Goal: Task Accomplishment & Management: Use online tool/utility

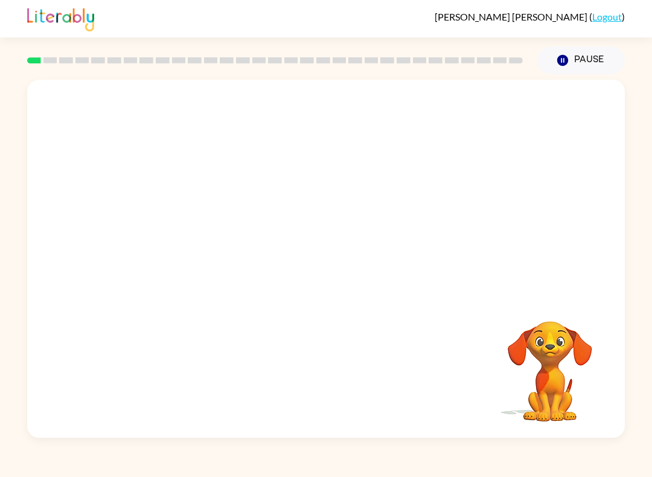
click at [288, 197] on video "Your browser must support playing .mp4 files to use Literably. Please try using…" at bounding box center [326, 188] width 598 height 216
click at [367, 231] on video "Your browser must support playing .mp4 files to use Literably. Please try using…" at bounding box center [326, 188] width 598 height 216
click at [397, 198] on video "Your browser must support playing .mp4 files to use Literably. Please try using…" at bounding box center [326, 188] width 598 height 216
click at [290, 195] on video "Your browser must support playing .mp4 files to use Literably. Please try using…" at bounding box center [326, 188] width 598 height 216
click at [365, 234] on video "Your browser must support playing .mp4 files to use Literably. Please try using…" at bounding box center [326, 188] width 598 height 216
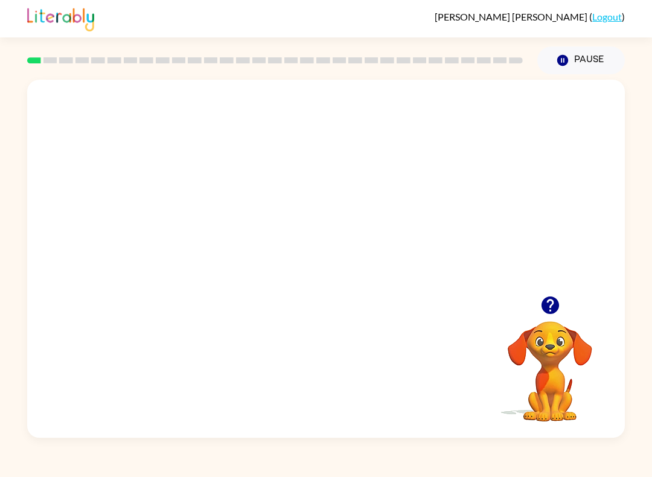
click at [406, 194] on video "Your browser must support playing .mp4 files to use Literably. Please try using…" at bounding box center [326, 188] width 598 height 216
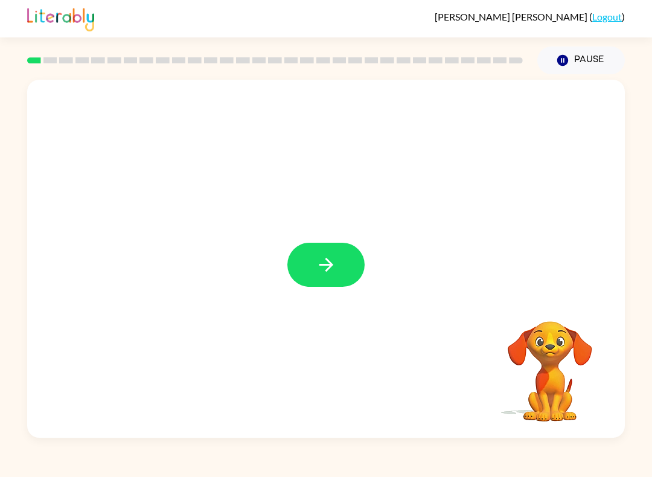
click at [342, 293] on div at bounding box center [326, 259] width 598 height 358
click at [339, 265] on button "button" at bounding box center [325, 265] width 77 height 44
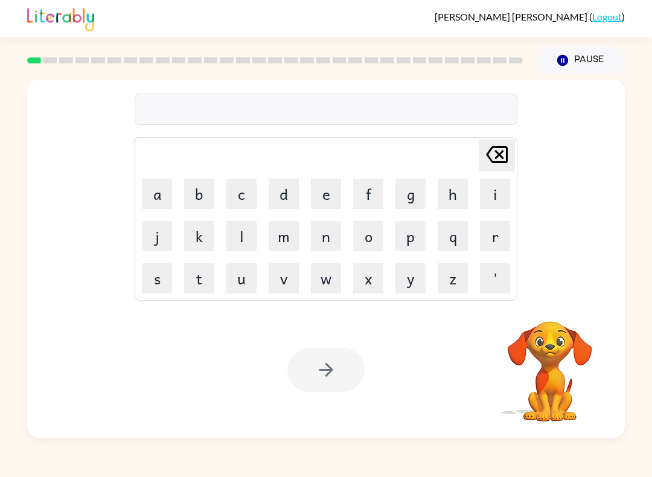
click at [411, 240] on button "p" at bounding box center [411, 236] width 30 height 30
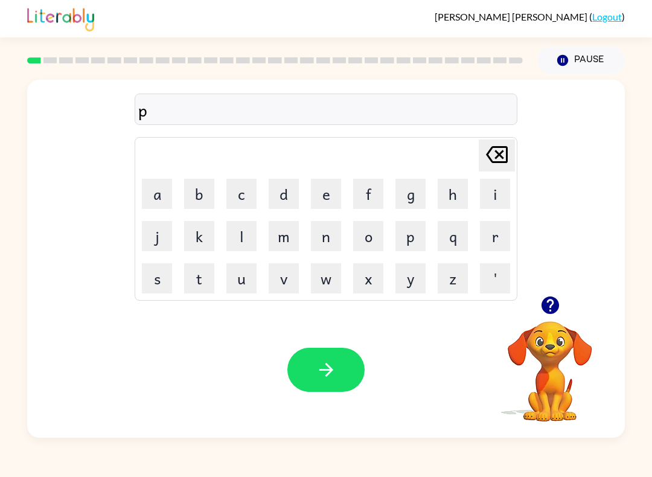
click at [157, 200] on button "a" at bounding box center [157, 194] width 30 height 30
click at [282, 197] on button "d" at bounding box center [284, 194] width 30 height 30
click at [314, 336] on div "Your browser must support playing .mp4 files to use Literably. Please try using…" at bounding box center [326, 370] width 598 height 136
click at [313, 336] on div "Your browser must support playing .mp4 files to use Literably. Please try using…" at bounding box center [326, 370] width 598 height 136
click at [328, 380] on icon "button" at bounding box center [326, 369] width 21 height 21
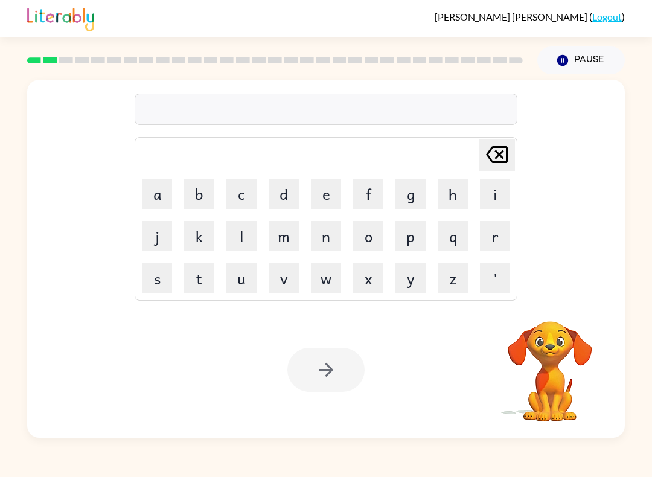
click at [403, 249] on button "p" at bounding box center [411, 236] width 30 height 30
click at [153, 195] on button "a" at bounding box center [157, 194] width 30 height 30
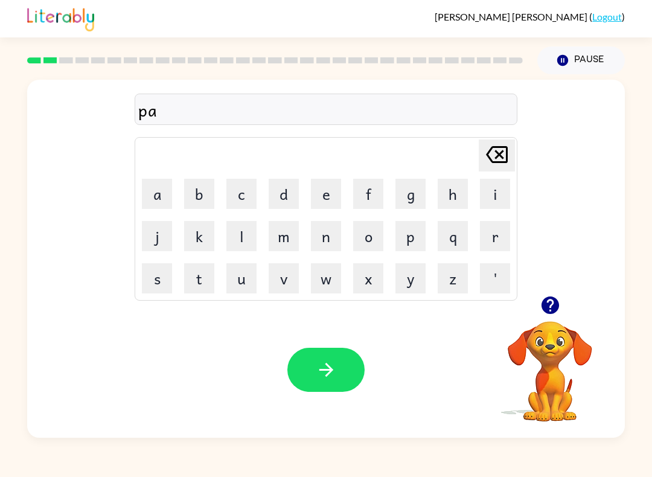
click at [322, 276] on button "w" at bounding box center [326, 278] width 30 height 30
click at [329, 348] on button "button" at bounding box center [325, 370] width 77 height 44
click at [326, 233] on button "n" at bounding box center [326, 236] width 30 height 30
click at [371, 237] on button "o" at bounding box center [368, 236] width 30 height 30
click at [493, 237] on button "r" at bounding box center [495, 236] width 30 height 30
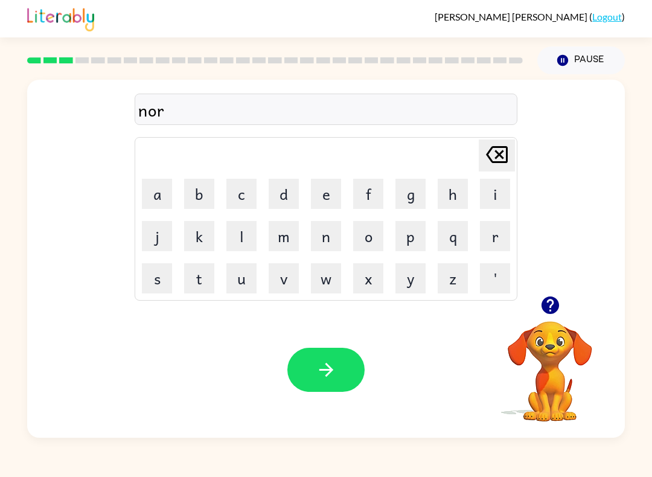
click at [458, 181] on button "h" at bounding box center [453, 194] width 30 height 30
click at [350, 362] on button "button" at bounding box center [325, 370] width 77 height 44
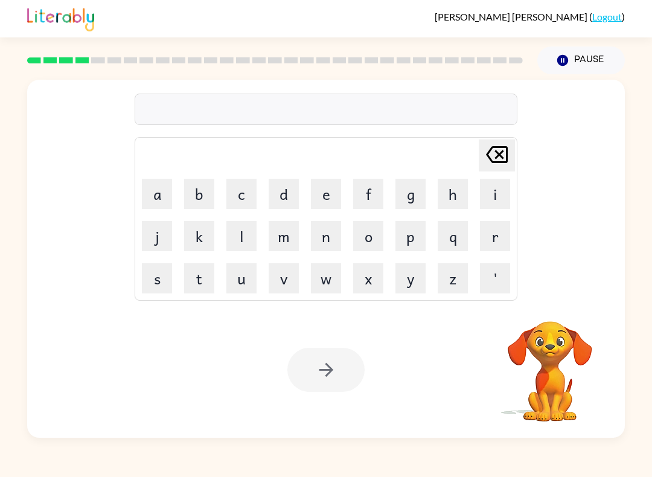
click at [156, 292] on button "s" at bounding box center [157, 278] width 30 height 30
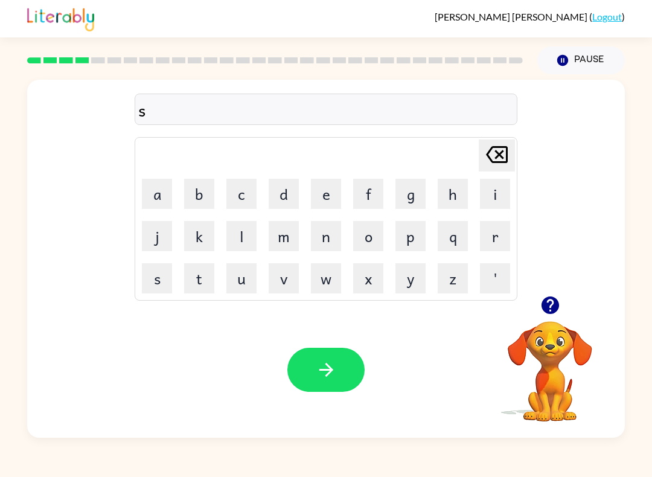
click at [333, 272] on button "w" at bounding box center [326, 278] width 30 height 30
click at [492, 196] on button "i" at bounding box center [495, 194] width 30 height 30
click at [278, 246] on button "m" at bounding box center [284, 236] width 30 height 30
click at [316, 341] on div "Your browser must support playing .mp4 files to use Literably. Please try using…" at bounding box center [326, 370] width 598 height 136
click at [338, 358] on button "button" at bounding box center [325, 370] width 77 height 44
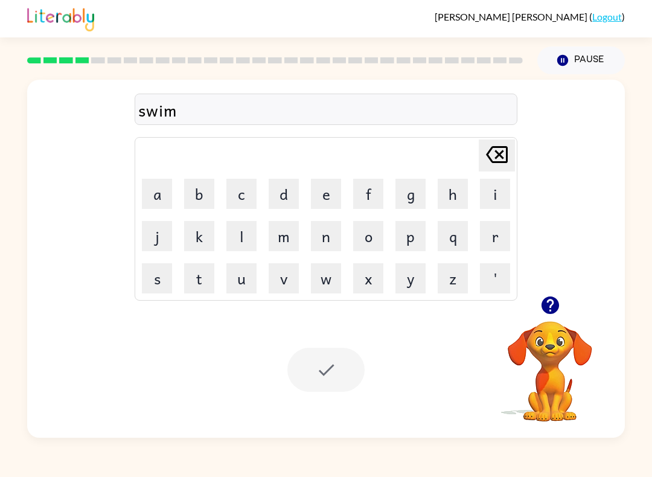
click at [325, 342] on div "Your browser must support playing .mp4 files to use Literably. Please try using…" at bounding box center [326, 370] width 598 height 136
click at [160, 285] on button "s" at bounding box center [157, 278] width 30 height 30
click at [239, 208] on button "c" at bounding box center [241, 194] width 30 height 30
click at [364, 246] on button "o" at bounding box center [368, 236] width 30 height 30
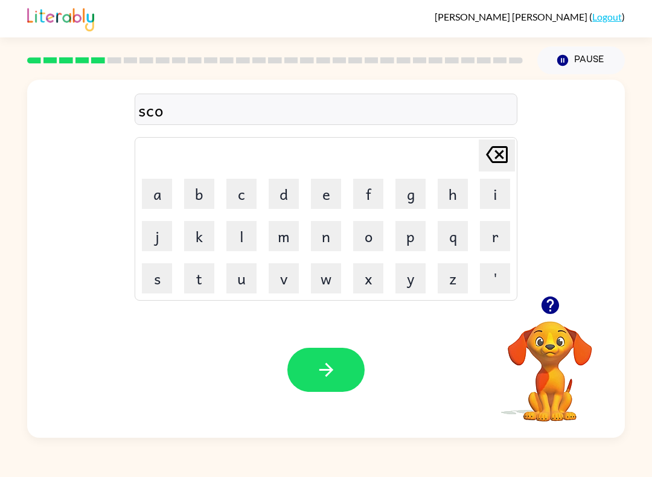
click at [205, 280] on button "t" at bounding box center [199, 278] width 30 height 30
click at [496, 161] on icon "Delete Delete last character input" at bounding box center [497, 154] width 29 height 29
click at [214, 286] on button "t" at bounding box center [199, 278] width 30 height 30
click at [443, 202] on button "h" at bounding box center [453, 194] width 30 height 30
click at [334, 353] on button "button" at bounding box center [325, 370] width 77 height 44
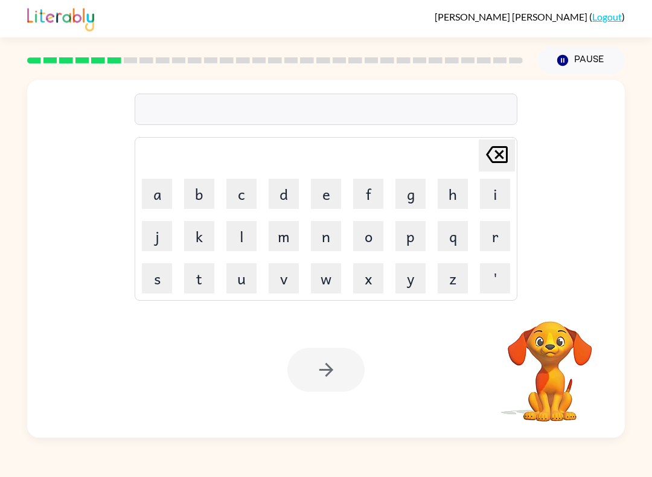
click at [164, 196] on button "a" at bounding box center [157, 194] width 30 height 30
click at [289, 238] on button "m" at bounding box center [284, 236] width 30 height 30
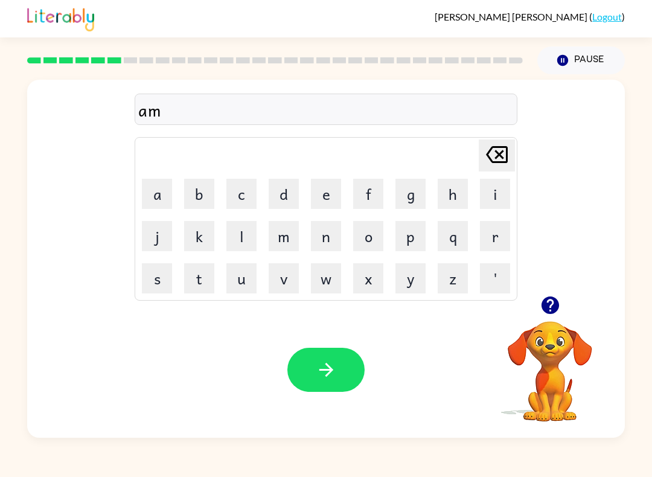
click at [324, 204] on button "e" at bounding box center [326, 194] width 30 height 30
click at [341, 379] on button "button" at bounding box center [325, 370] width 77 height 44
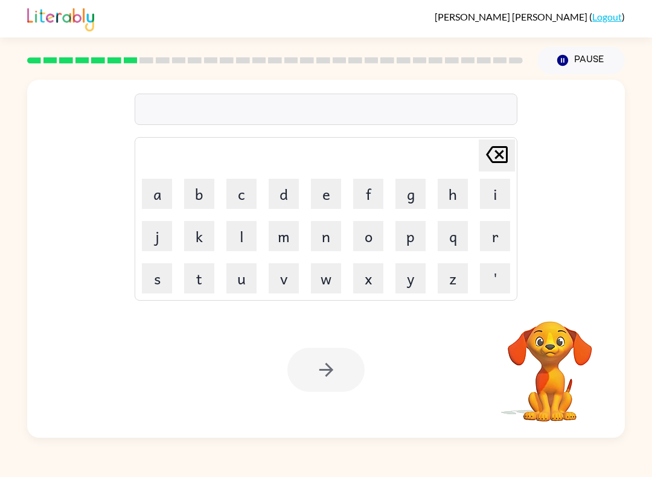
click at [158, 283] on button "s" at bounding box center [157, 278] width 30 height 30
click at [198, 227] on button "k" at bounding box center [199, 236] width 30 height 30
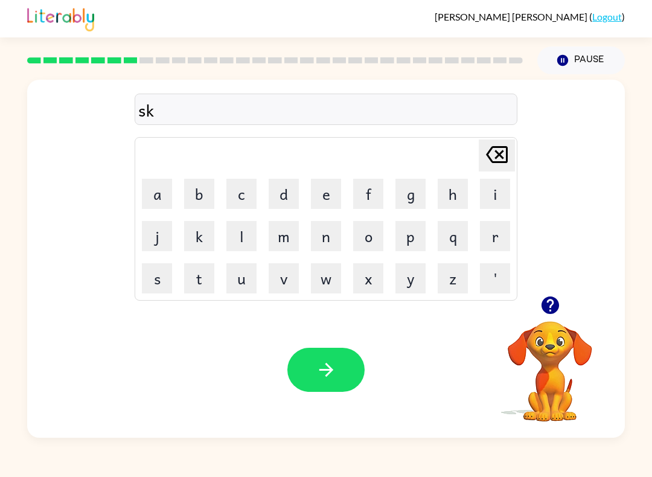
click at [493, 242] on button "r" at bounding box center [495, 236] width 30 height 30
click at [495, 195] on button "i" at bounding box center [495, 194] width 30 height 30
click at [206, 195] on button "b" at bounding box center [199, 194] width 30 height 30
click at [491, 204] on button "i" at bounding box center [495, 194] width 30 height 30
click at [245, 239] on button "l" at bounding box center [241, 236] width 30 height 30
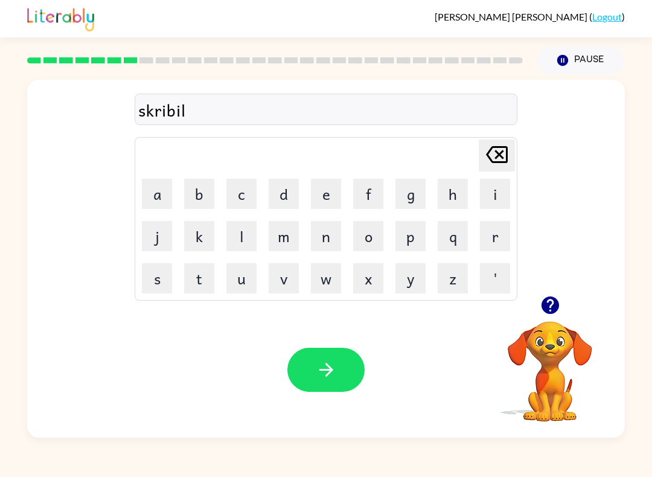
click at [245, 239] on button "l" at bounding box center [241, 236] width 30 height 30
click at [322, 345] on div "Your browser must support playing .mp4 files to use Literably. Please try using…" at bounding box center [326, 370] width 598 height 136
click at [337, 385] on button "button" at bounding box center [325, 370] width 77 height 44
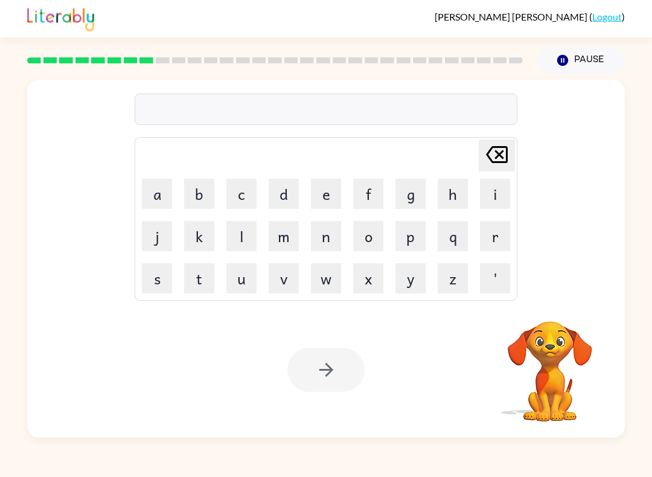
click at [200, 203] on button "b" at bounding box center [199, 194] width 30 height 30
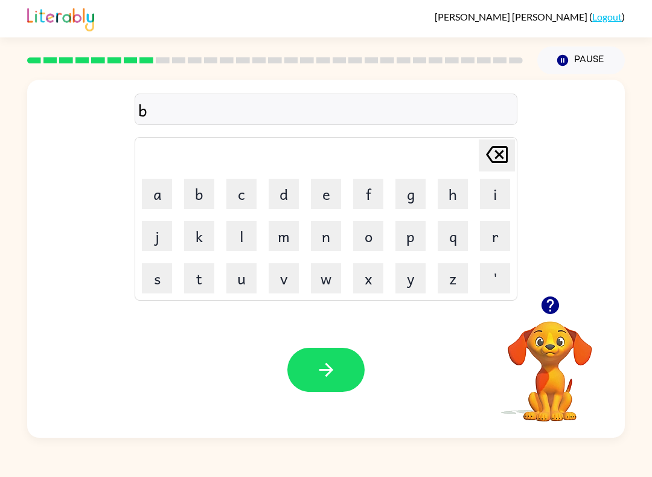
click at [156, 199] on button "a" at bounding box center [157, 194] width 30 height 30
click at [198, 283] on button "t" at bounding box center [199, 278] width 30 height 30
click at [455, 193] on button "h" at bounding box center [453, 194] width 30 height 30
click at [333, 376] on icon "button" at bounding box center [326, 369] width 21 height 21
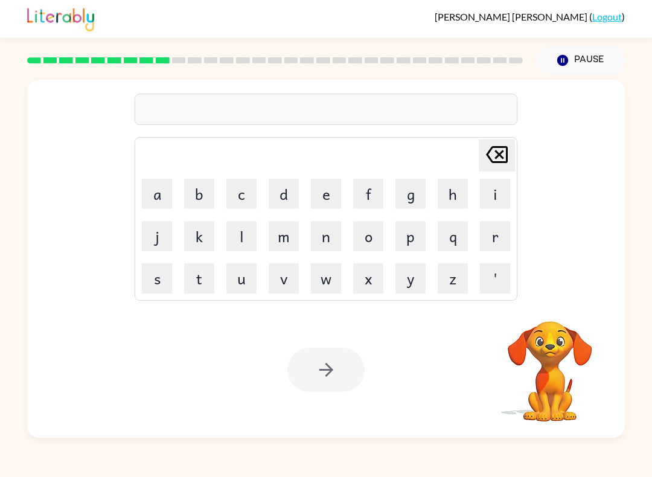
click at [412, 229] on button "p" at bounding box center [411, 236] width 30 height 30
click at [383, 225] on button "o" at bounding box center [368, 236] width 30 height 30
click at [496, 190] on button "i" at bounding box center [495, 194] width 30 height 30
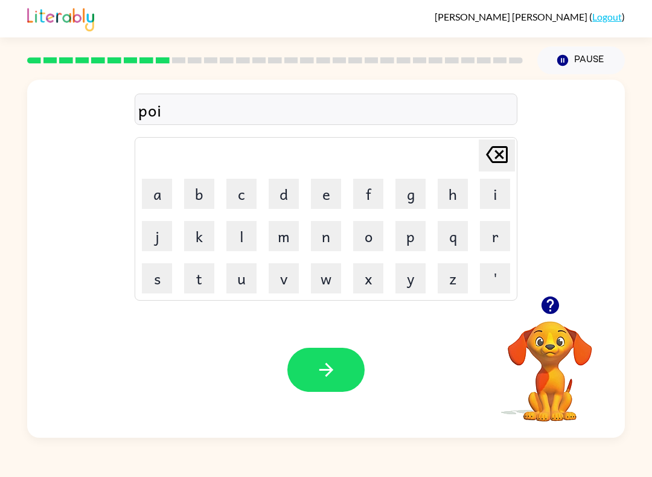
click at [214, 278] on button "t" at bounding box center [199, 278] width 30 height 30
click at [370, 237] on button "o" at bounding box center [368, 236] width 30 height 30
click at [327, 238] on button "n" at bounding box center [326, 236] width 30 height 30
click at [164, 271] on button "s" at bounding box center [157, 278] width 30 height 30
click at [315, 337] on div "Your browser must support playing .mp4 files to use Literably. Please try using…" at bounding box center [326, 370] width 598 height 136
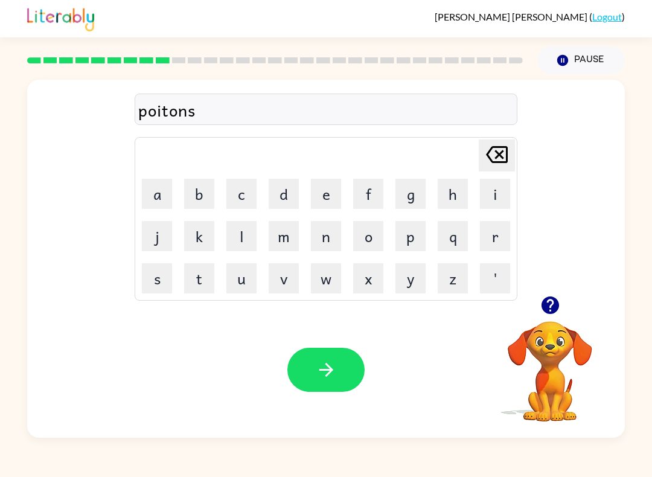
click at [348, 371] on button "button" at bounding box center [325, 370] width 77 height 44
click at [330, 382] on div at bounding box center [325, 370] width 77 height 44
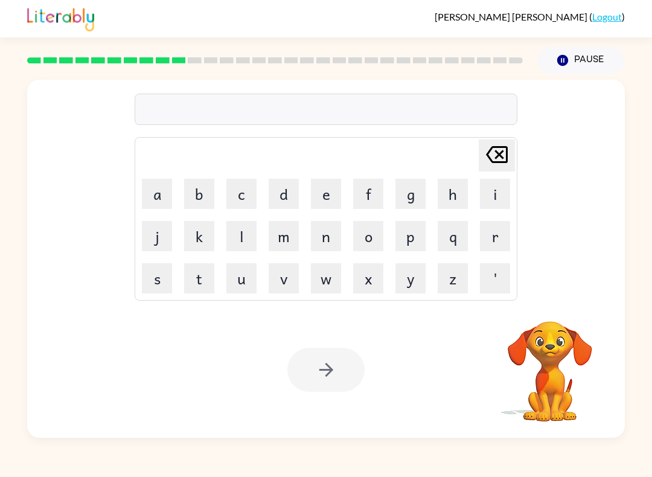
click at [329, 390] on div at bounding box center [325, 370] width 77 height 44
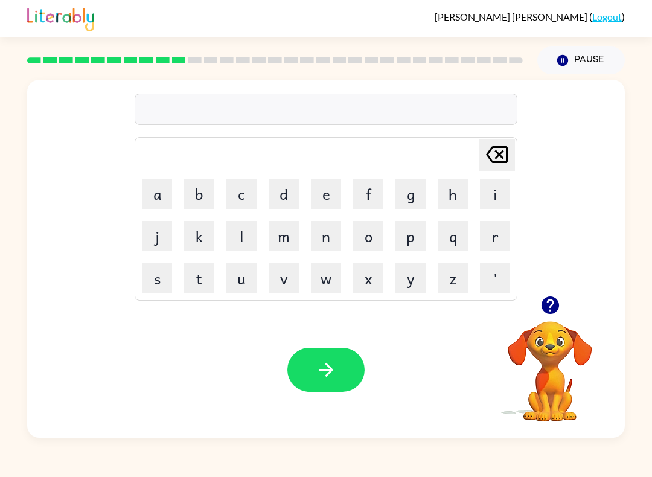
click at [253, 282] on button "u" at bounding box center [241, 278] width 30 height 30
click at [372, 242] on button "o" at bounding box center [368, 236] width 30 height 30
click at [326, 242] on button "n" at bounding box center [326, 236] width 30 height 30
click at [287, 204] on button "d" at bounding box center [284, 194] width 30 height 30
click at [371, 197] on button "f" at bounding box center [368, 194] width 30 height 30
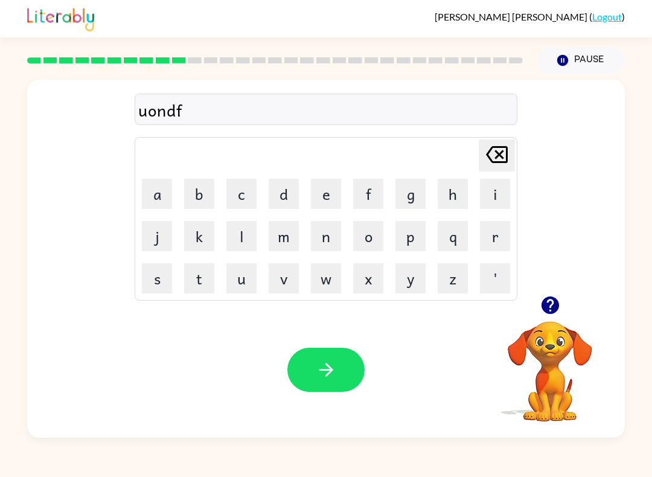
click at [253, 284] on button "u" at bounding box center [241, 278] width 30 height 30
click at [463, 195] on button "h" at bounding box center [453, 194] width 30 height 30
click at [494, 162] on icon at bounding box center [497, 154] width 22 height 17
click at [487, 198] on button "i" at bounding box center [495, 194] width 30 height 30
click at [250, 247] on button "l" at bounding box center [241, 236] width 30 height 30
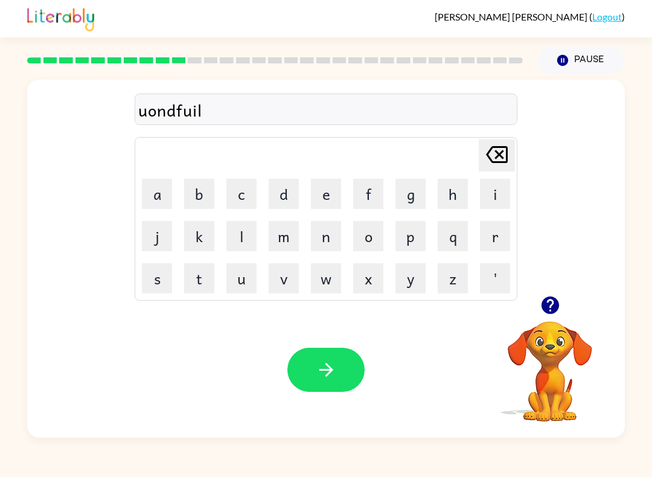
click at [248, 245] on button "l" at bounding box center [241, 236] width 30 height 30
click at [326, 192] on button "e" at bounding box center [326, 194] width 30 height 30
click at [276, 207] on button "d" at bounding box center [284, 194] width 30 height 30
click at [333, 381] on button "button" at bounding box center [325, 370] width 77 height 44
click at [283, 283] on button "v" at bounding box center [284, 278] width 30 height 30
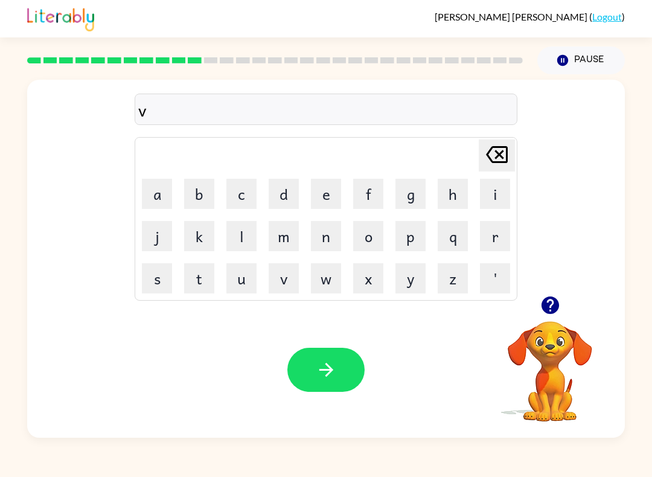
click at [371, 242] on button "o" at bounding box center [368, 236] width 30 height 30
click at [210, 283] on button "t" at bounding box center [199, 278] width 30 height 30
click at [320, 199] on button "e" at bounding box center [326, 194] width 30 height 30
click at [343, 380] on button "button" at bounding box center [325, 370] width 77 height 44
click at [282, 245] on button "m" at bounding box center [284, 236] width 30 height 30
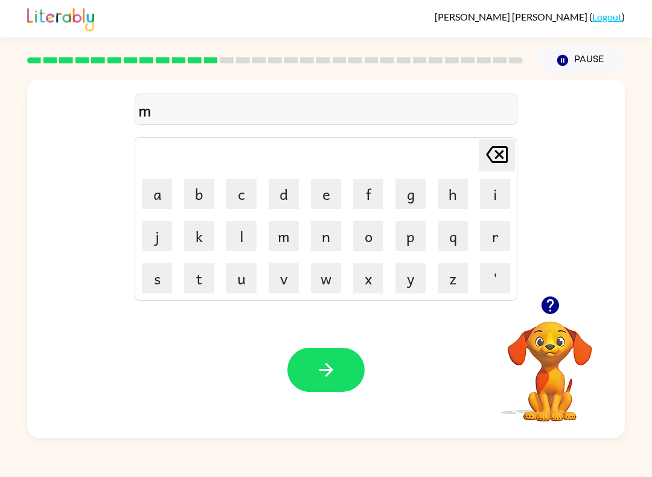
click at [170, 284] on button "s" at bounding box center [157, 278] width 30 height 30
click at [204, 283] on button "t" at bounding box center [199, 278] width 30 height 30
click at [170, 197] on button "a" at bounding box center [157, 194] width 30 height 30
click at [248, 194] on button "c" at bounding box center [241, 194] width 30 height 30
click at [211, 247] on button "k" at bounding box center [199, 236] width 30 height 30
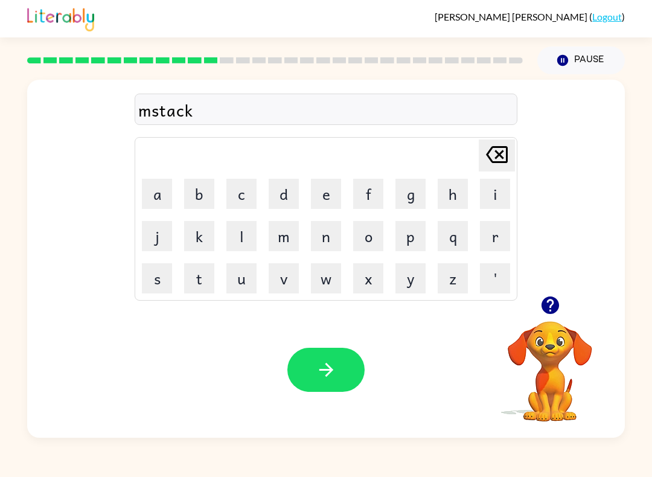
click at [327, 368] on icon "button" at bounding box center [326, 369] width 21 height 21
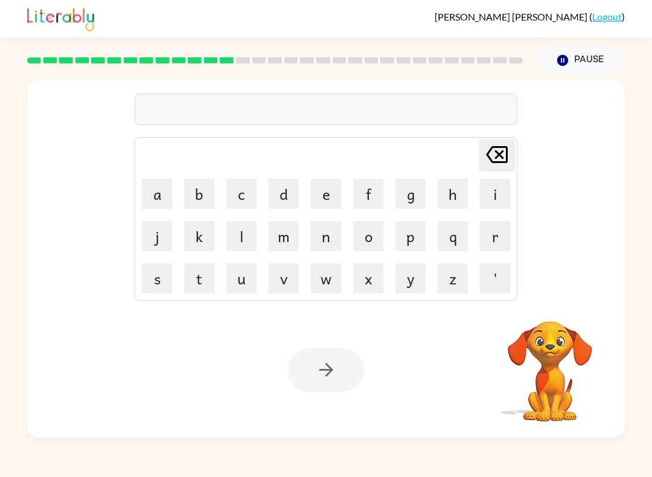
click at [208, 237] on button "k" at bounding box center [199, 236] width 30 height 30
click at [484, 202] on button "i" at bounding box center [495, 194] width 30 height 30
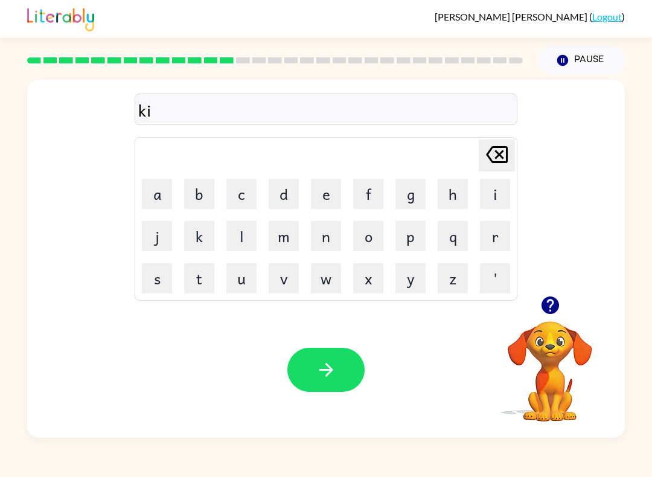
click at [321, 240] on button "n" at bounding box center [326, 236] width 30 height 30
click at [283, 195] on button "d" at bounding box center [284, 194] width 30 height 30
click at [242, 239] on button "l" at bounding box center [241, 236] width 30 height 30
click at [241, 243] on button "l" at bounding box center [241, 236] width 30 height 30
click at [406, 286] on button "y" at bounding box center [411, 278] width 30 height 30
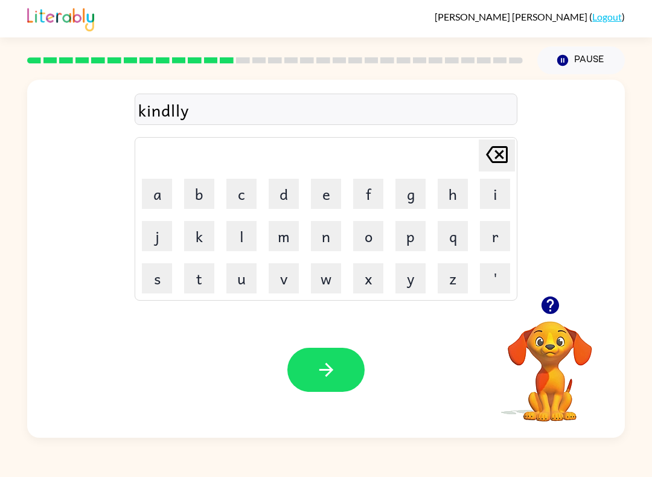
click at [329, 198] on button "e" at bounding box center [326, 194] width 30 height 30
click at [316, 380] on icon "button" at bounding box center [326, 369] width 21 height 21
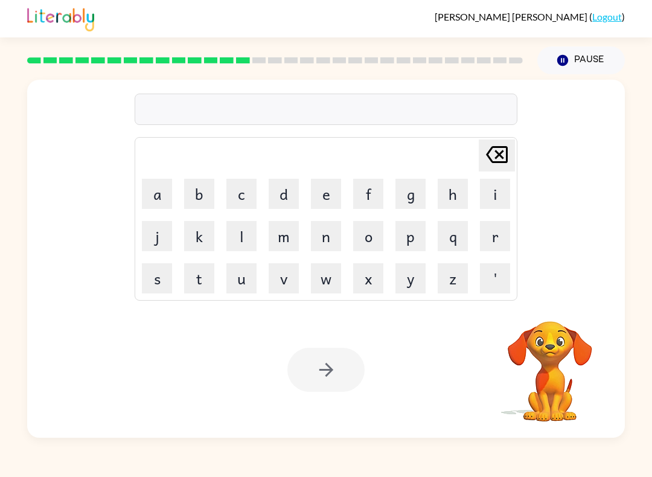
click at [280, 195] on button "d" at bounding box center [284, 194] width 30 height 30
click at [253, 230] on button "l" at bounding box center [241, 236] width 30 height 30
click at [251, 235] on button "l" at bounding box center [241, 236] width 30 height 30
click at [156, 198] on button "a" at bounding box center [157, 194] width 30 height 30
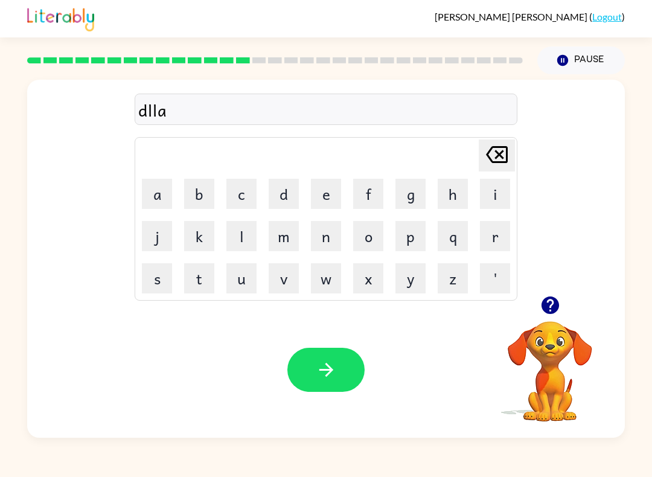
click at [493, 159] on icon "Delete Delete last character input" at bounding box center [497, 154] width 29 height 29
click at [324, 276] on button "w" at bounding box center [326, 278] width 30 height 30
click at [155, 205] on button "a" at bounding box center [157, 194] width 30 height 30
click at [405, 290] on button "y" at bounding box center [411, 278] width 30 height 30
click at [360, 364] on button "button" at bounding box center [325, 370] width 77 height 44
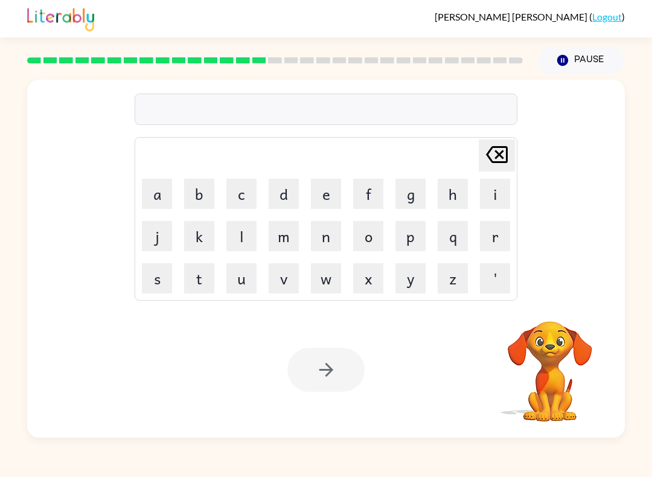
click at [226, 200] on button "c" at bounding box center [241, 194] width 30 height 30
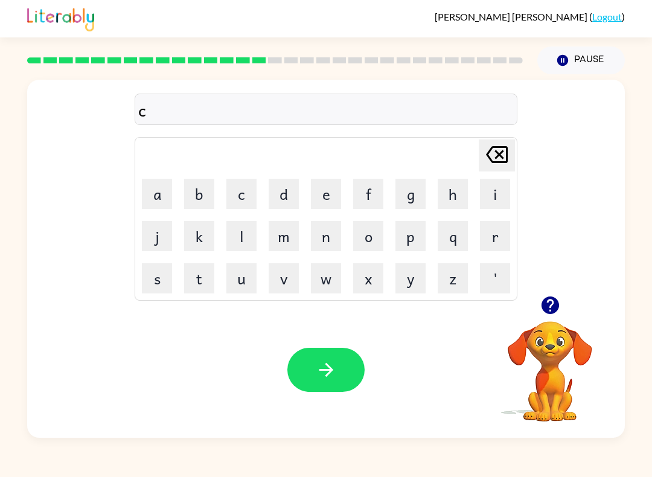
click at [367, 239] on button "o" at bounding box center [368, 236] width 30 height 30
click at [492, 237] on button "r" at bounding box center [495, 236] width 30 height 30
click at [287, 190] on button "d" at bounding box center [284, 194] width 30 height 30
click at [328, 197] on button "e" at bounding box center [326, 194] width 30 height 30
click at [342, 352] on button "button" at bounding box center [325, 370] width 77 height 44
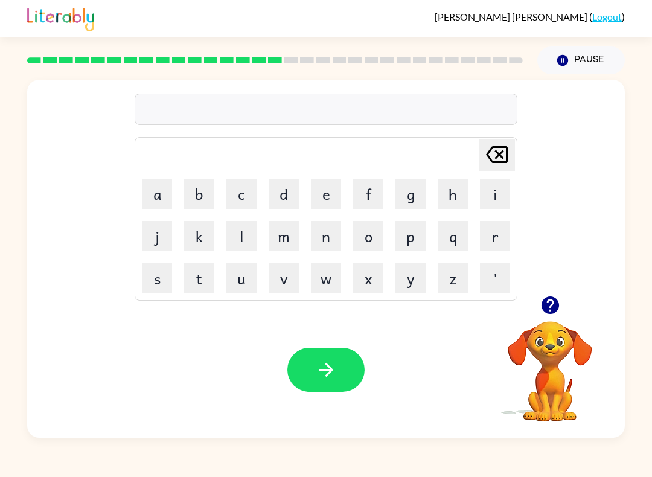
click at [360, 292] on button "x" at bounding box center [368, 278] width 30 height 30
click at [483, 200] on button "i" at bounding box center [495, 194] width 30 height 30
click at [395, 217] on td "p" at bounding box center [410, 236] width 41 height 41
click at [314, 352] on button "button" at bounding box center [325, 370] width 77 height 44
click at [333, 354] on div at bounding box center [325, 370] width 77 height 44
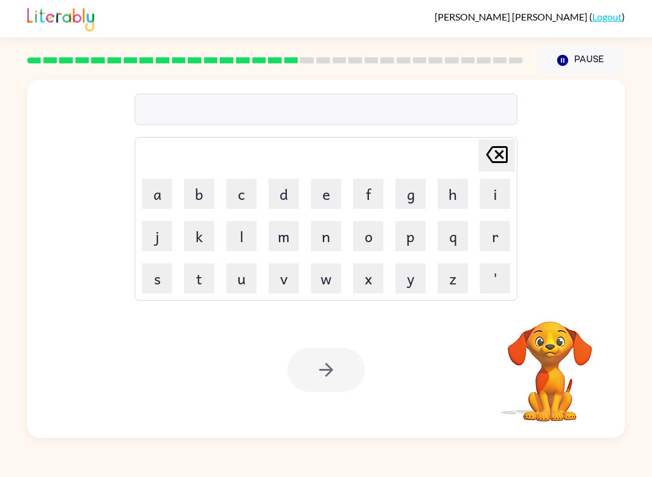
click at [280, 192] on button "d" at bounding box center [284, 194] width 30 height 30
click at [490, 239] on button "r" at bounding box center [495, 236] width 30 height 30
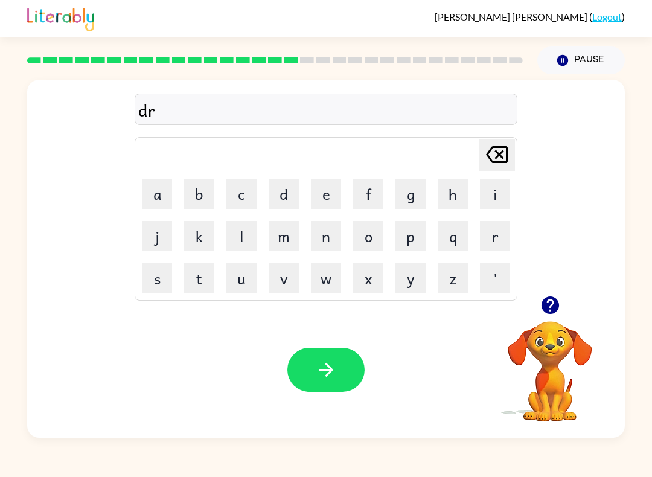
click at [370, 236] on button "o" at bounding box center [368, 236] width 30 height 30
click at [415, 242] on button "p" at bounding box center [411, 236] width 30 height 30
click at [487, 196] on button "i" at bounding box center [495, 194] width 30 height 30
click at [331, 239] on button "n" at bounding box center [326, 236] width 30 height 30
click at [409, 197] on button "g" at bounding box center [411, 194] width 30 height 30
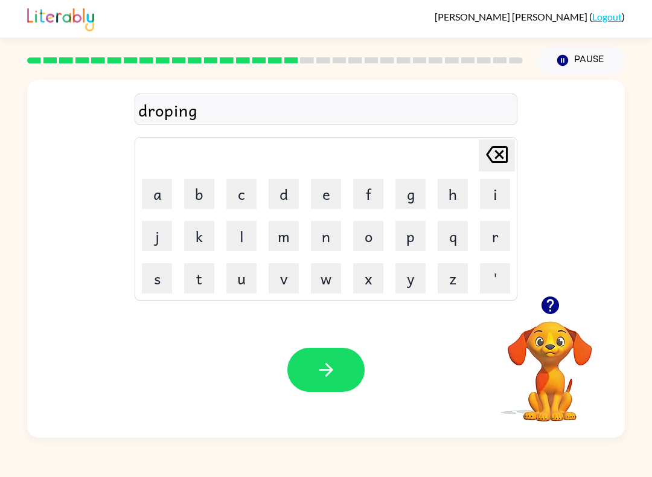
click at [324, 356] on button "button" at bounding box center [325, 370] width 77 height 44
click at [318, 365] on div at bounding box center [325, 370] width 77 height 44
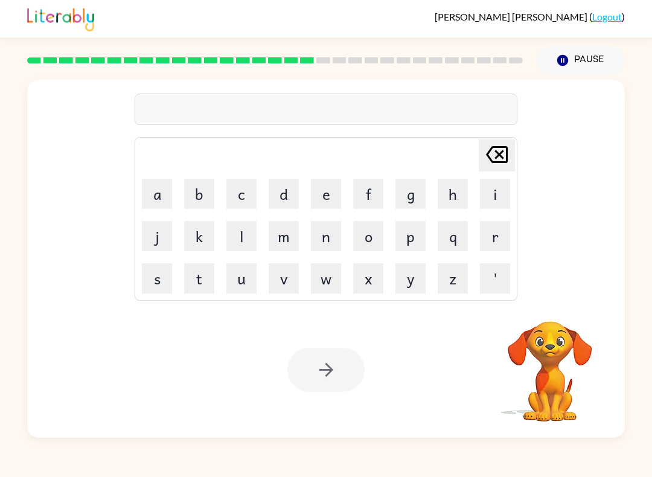
click at [452, 196] on button "h" at bounding box center [453, 194] width 30 height 30
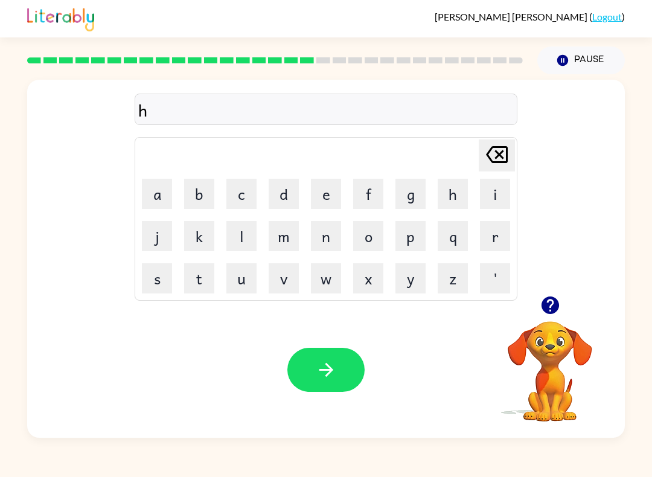
click at [326, 198] on button "e" at bounding box center [326, 194] width 30 height 30
click at [492, 249] on button "r" at bounding box center [495, 236] width 30 height 30
click at [350, 350] on button "button" at bounding box center [325, 370] width 77 height 44
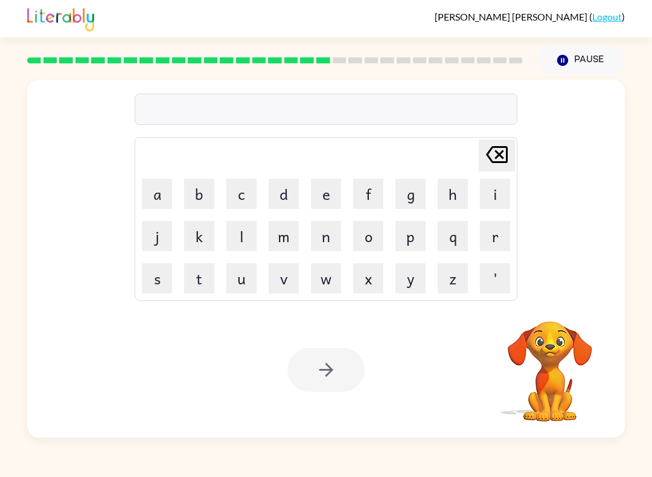
click at [494, 240] on button "r" at bounding box center [495, 236] width 30 height 30
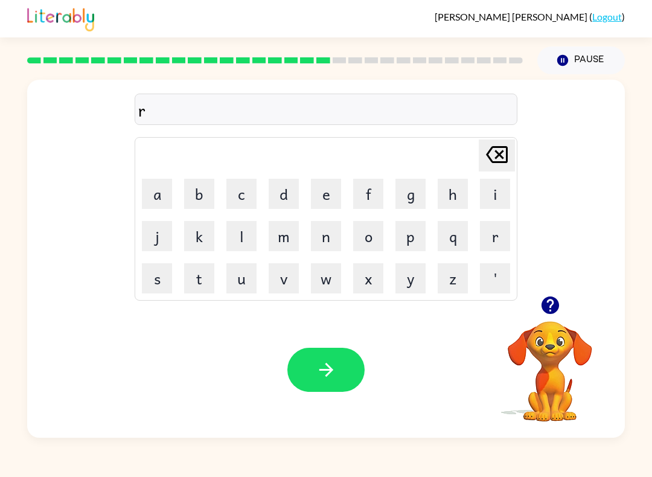
click at [319, 205] on button "e" at bounding box center [326, 194] width 30 height 30
click at [242, 199] on button "c" at bounding box center [241, 194] width 30 height 30
click at [443, 205] on button "h" at bounding box center [453, 194] width 30 height 30
click at [339, 385] on button "button" at bounding box center [325, 370] width 77 height 44
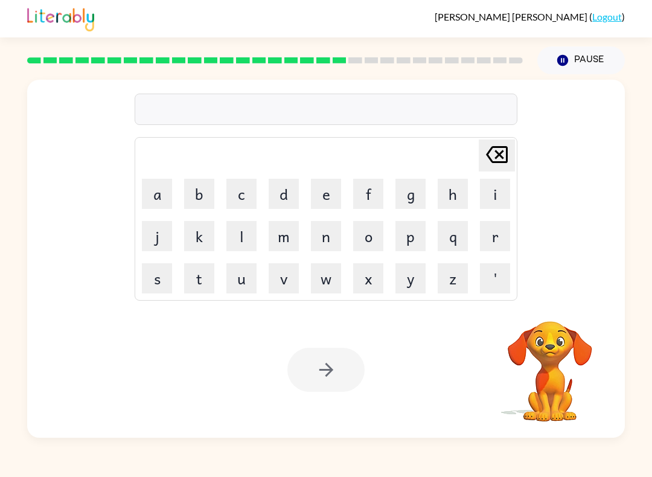
click at [458, 188] on button "h" at bounding box center [453, 194] width 30 height 30
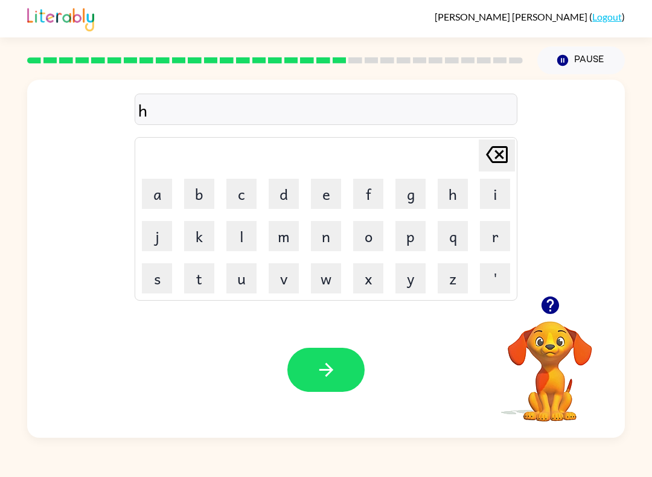
click at [211, 279] on button "t" at bounding box center [199, 278] width 30 height 30
click at [322, 198] on button "e" at bounding box center [326, 194] width 30 height 30
click at [289, 193] on button "d" at bounding box center [284, 194] width 30 height 30
click at [327, 375] on icon "button" at bounding box center [326, 370] width 14 height 14
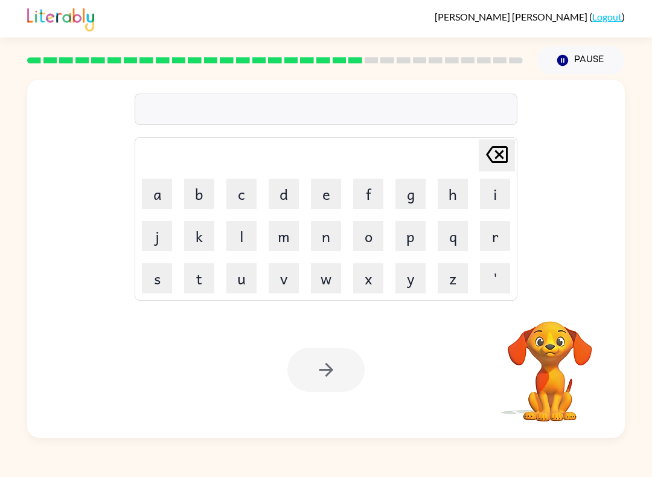
click at [497, 233] on button "r" at bounding box center [495, 236] width 30 height 30
click at [500, 200] on button "i" at bounding box center [495, 194] width 30 height 30
click at [411, 198] on button "g" at bounding box center [411, 194] width 30 height 30
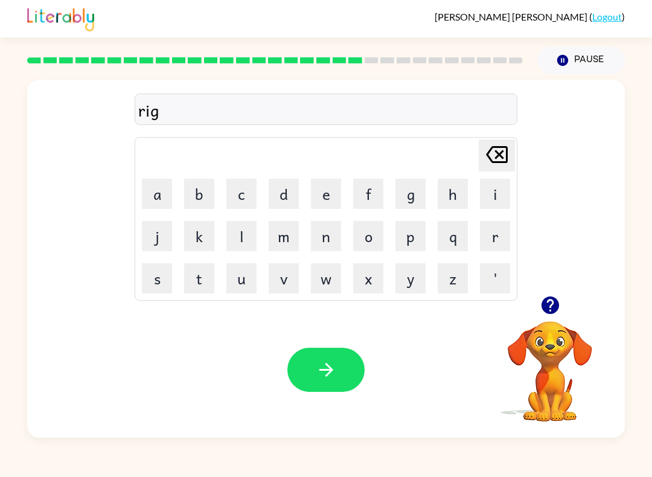
click at [454, 206] on button "h" at bounding box center [453, 194] width 30 height 30
click at [326, 188] on button "e" at bounding box center [326, 194] width 30 height 30
click at [321, 370] on icon "button" at bounding box center [326, 370] width 14 height 14
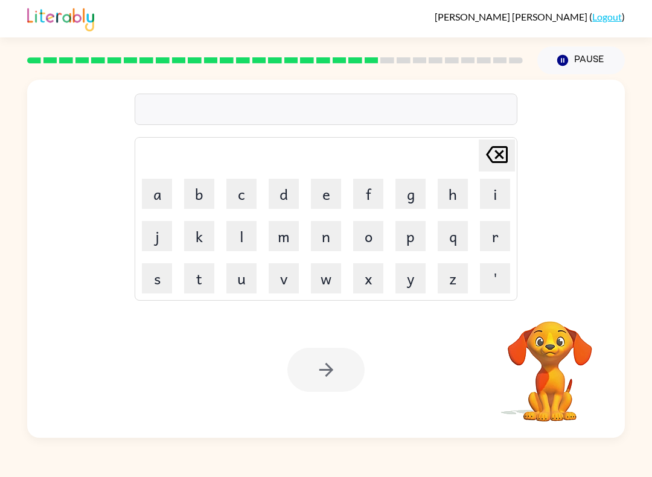
click at [482, 248] on button "r" at bounding box center [495, 236] width 30 height 30
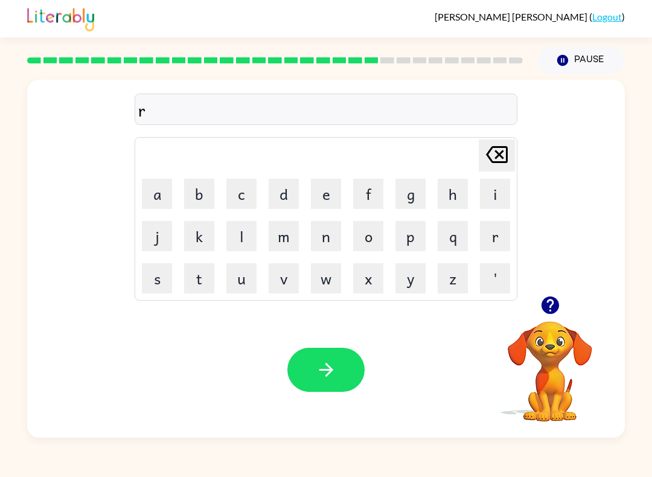
click at [150, 208] on button "a" at bounding box center [157, 194] width 30 height 30
click at [490, 202] on button "i" at bounding box center [495, 194] width 30 height 30
click at [338, 233] on button "n" at bounding box center [326, 236] width 30 height 30
click at [337, 233] on button "n" at bounding box center [326, 236] width 30 height 30
click at [507, 157] on icon at bounding box center [497, 154] width 22 height 17
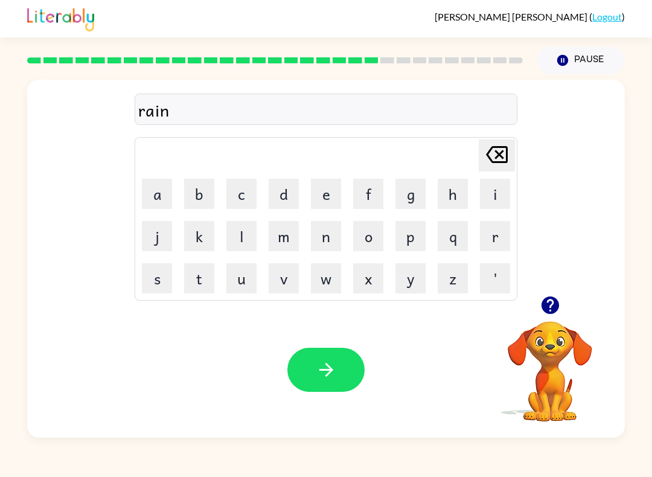
click at [255, 203] on button "c" at bounding box center [241, 194] width 30 height 30
click at [373, 237] on button "o" at bounding box center [368, 236] width 30 height 30
click at [198, 284] on button "t" at bounding box center [199, 278] width 30 height 30
click at [332, 382] on button "button" at bounding box center [325, 370] width 77 height 44
click at [280, 242] on button "m" at bounding box center [284, 236] width 30 height 30
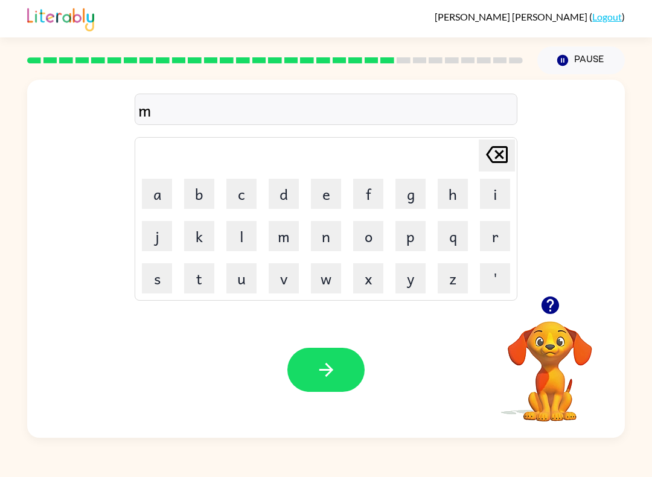
click at [158, 194] on button "a" at bounding box center [157, 194] width 30 height 30
click at [481, 237] on button "r" at bounding box center [495, 236] width 30 height 30
click at [204, 235] on button "k" at bounding box center [199, 236] width 30 height 30
click at [336, 366] on icon "button" at bounding box center [326, 369] width 21 height 21
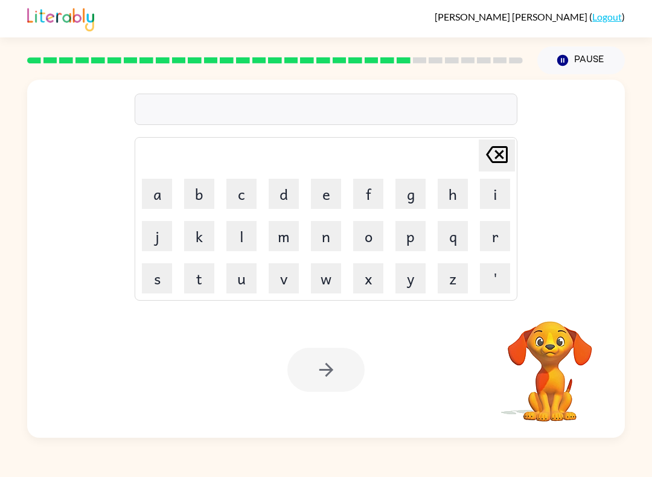
click at [165, 196] on button "a" at bounding box center [157, 194] width 30 height 30
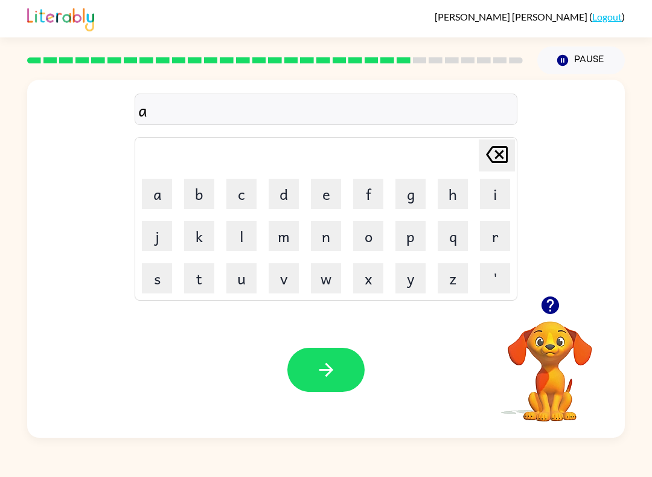
click at [170, 191] on button "a" at bounding box center [157, 194] width 30 height 30
click at [165, 279] on button "s" at bounding box center [157, 278] width 30 height 30
click at [486, 197] on button "i" at bounding box center [495, 194] width 30 height 30
click at [320, 241] on button "n" at bounding box center [326, 236] width 30 height 30
click at [414, 196] on button "g" at bounding box center [411, 194] width 30 height 30
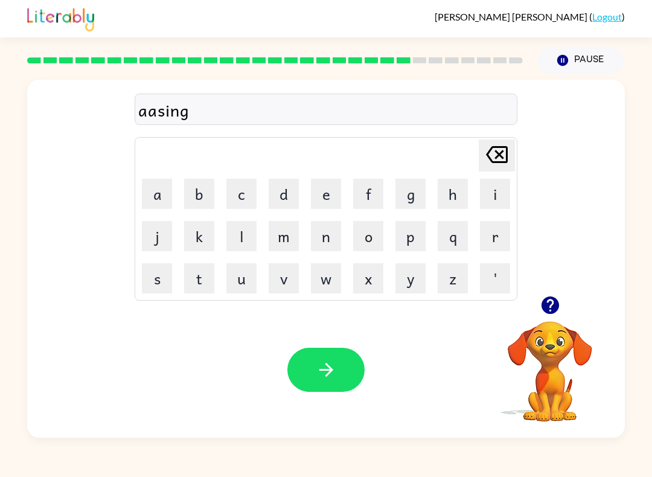
click at [342, 362] on button "button" at bounding box center [325, 370] width 77 height 44
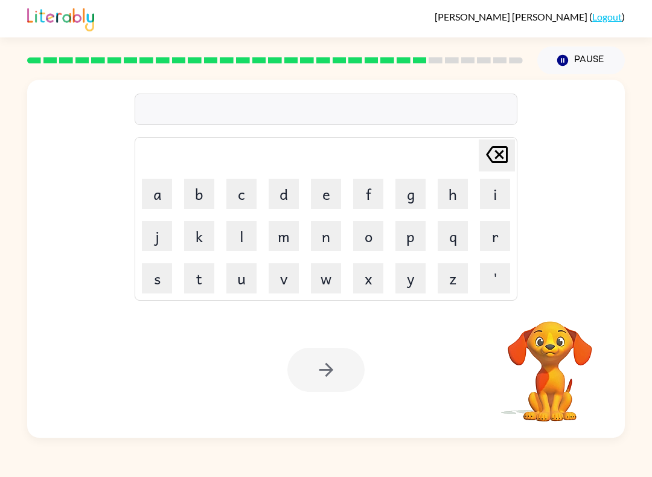
click at [162, 280] on button "s" at bounding box center [157, 278] width 30 height 30
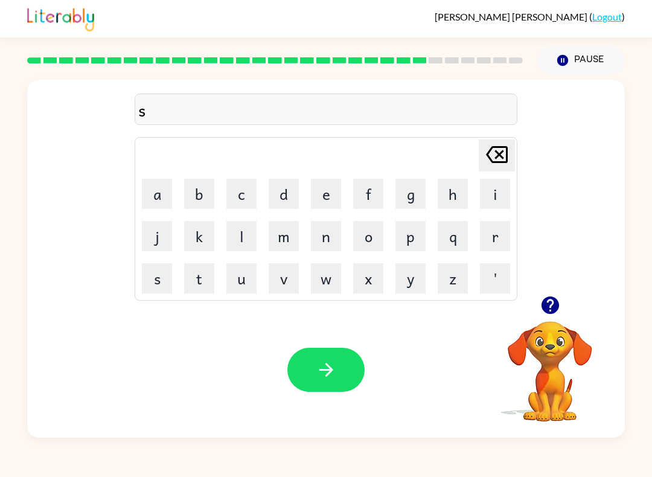
click at [248, 280] on button "u" at bounding box center [241, 278] width 30 height 30
click at [333, 244] on button "n" at bounding box center [326, 236] width 30 height 30
click at [244, 244] on button "l" at bounding box center [241, 236] width 30 height 30
click at [485, 196] on button "i" at bounding box center [495, 194] width 30 height 30
click at [204, 281] on button "t" at bounding box center [199, 278] width 30 height 30
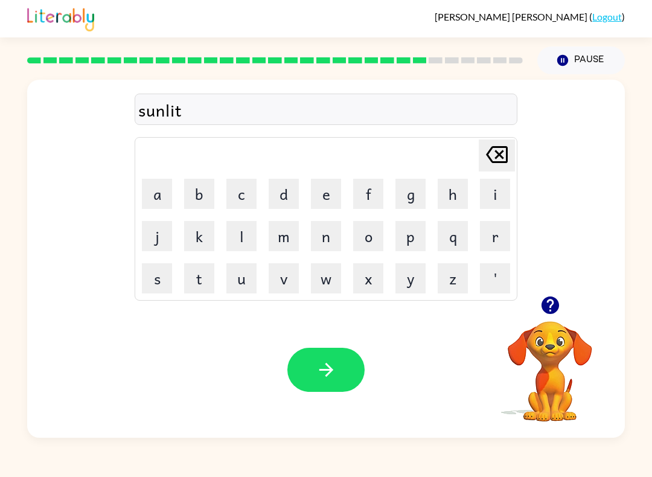
click at [310, 361] on button "button" at bounding box center [325, 370] width 77 height 44
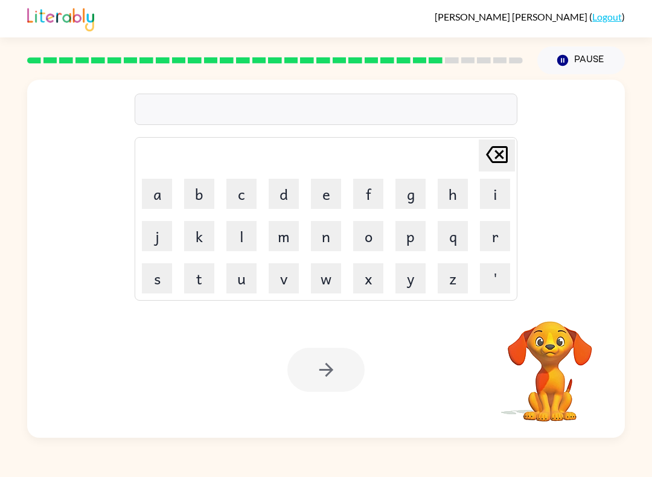
click at [281, 198] on button "d" at bounding box center [284, 194] width 30 height 30
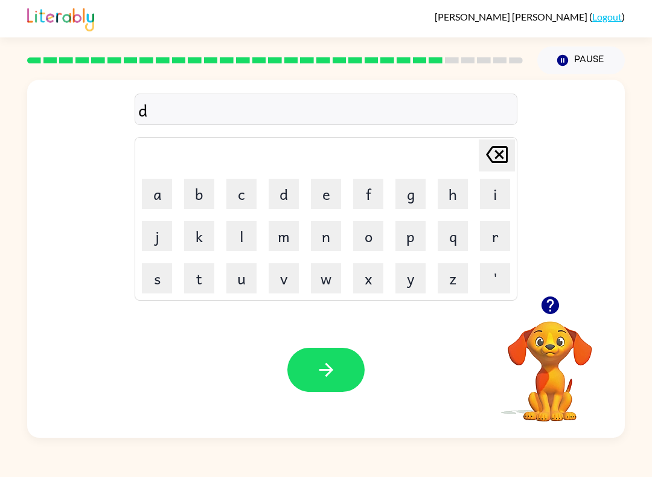
click at [152, 287] on button "s" at bounding box center [157, 278] width 30 height 30
click at [244, 193] on button "c" at bounding box center [241, 194] width 30 height 30
click at [382, 230] on button "o" at bounding box center [368, 236] width 30 height 30
click at [278, 273] on button "v" at bounding box center [284, 278] width 30 height 30
click at [318, 195] on button "e" at bounding box center [326, 194] width 30 height 30
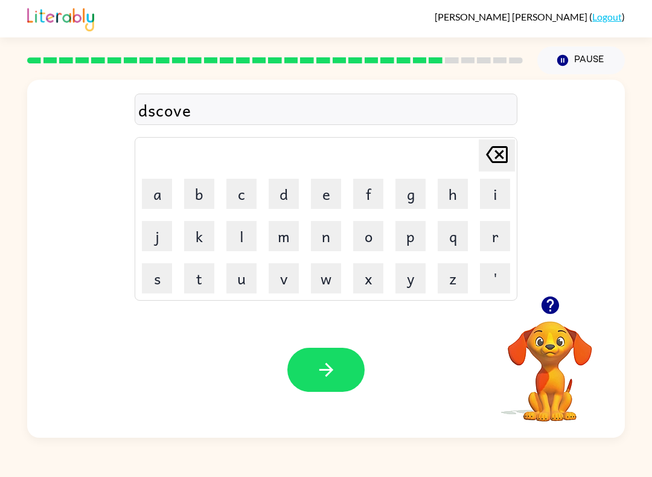
click at [480, 244] on button "r" at bounding box center [495, 236] width 30 height 30
click at [361, 363] on button "button" at bounding box center [325, 370] width 77 height 44
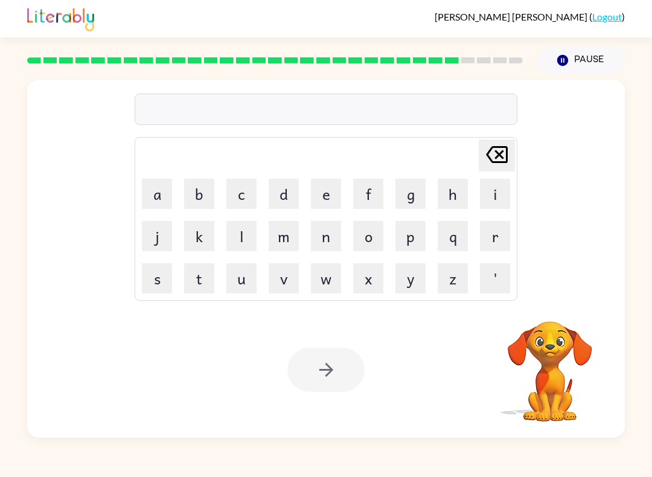
click at [289, 237] on button "m" at bounding box center [284, 236] width 30 height 30
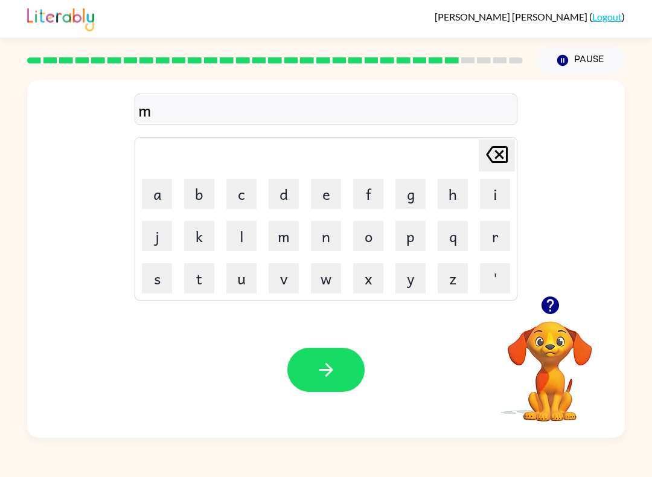
click at [376, 238] on button "o" at bounding box center [368, 236] width 30 height 30
click at [321, 239] on button "n" at bounding box center [326, 236] width 30 height 30
click at [322, 205] on button "e" at bounding box center [326, 194] width 30 height 30
click at [339, 383] on button "button" at bounding box center [325, 370] width 77 height 44
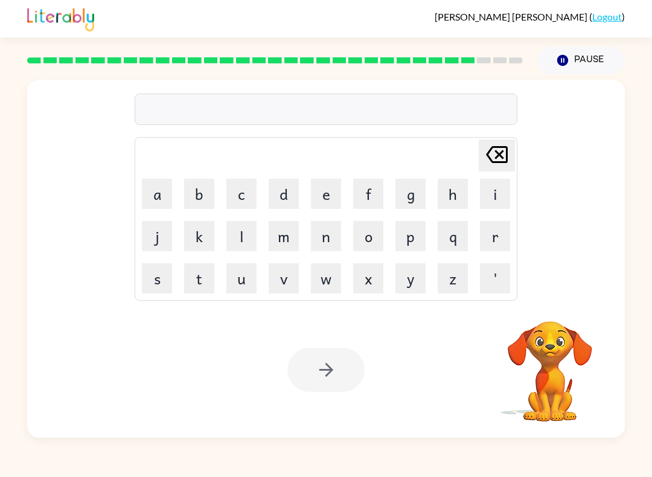
click at [326, 292] on button "w" at bounding box center [326, 278] width 30 height 30
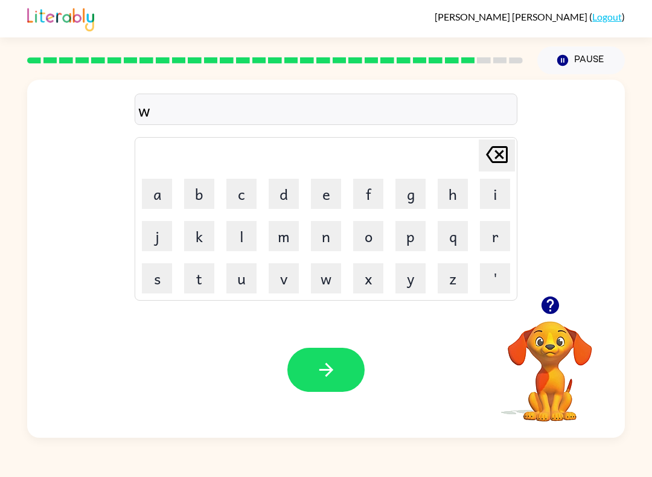
click at [323, 200] on button "e" at bounding box center [326, 194] width 30 height 30
click at [166, 207] on button "a" at bounding box center [157, 194] width 30 height 30
click at [240, 244] on button "l" at bounding box center [241, 236] width 30 height 30
click at [239, 243] on button "l" at bounding box center [241, 236] width 30 height 30
click at [348, 412] on div "Your browser must support playing .mp4 files to use Literably. Please try using…" at bounding box center [326, 370] width 598 height 136
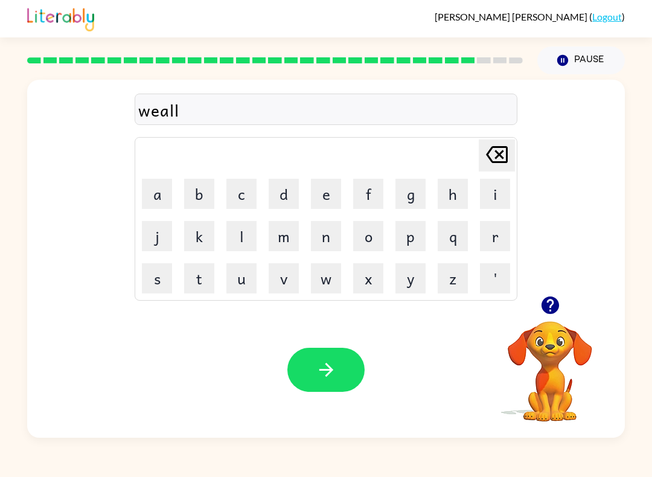
click at [336, 379] on icon "button" at bounding box center [326, 369] width 21 height 21
click at [203, 202] on button "b" at bounding box center [199, 194] width 30 height 30
click at [330, 190] on button "e" at bounding box center [326, 194] width 30 height 30
click at [196, 249] on button "k" at bounding box center [199, 236] width 30 height 30
click at [246, 205] on button "c" at bounding box center [241, 194] width 30 height 30
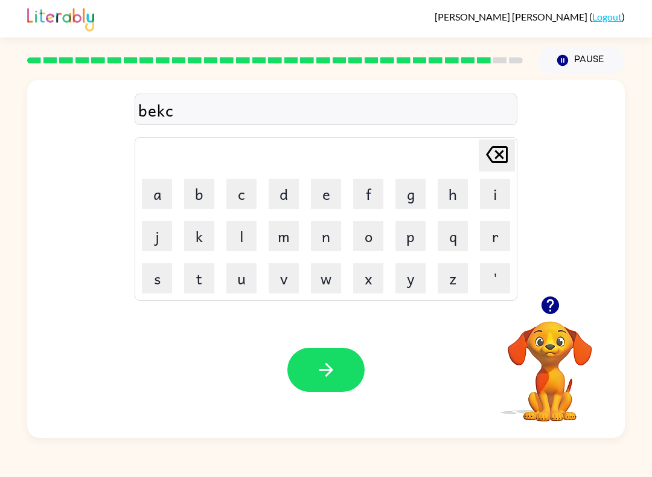
click at [330, 379] on icon "button" at bounding box center [326, 369] width 21 height 21
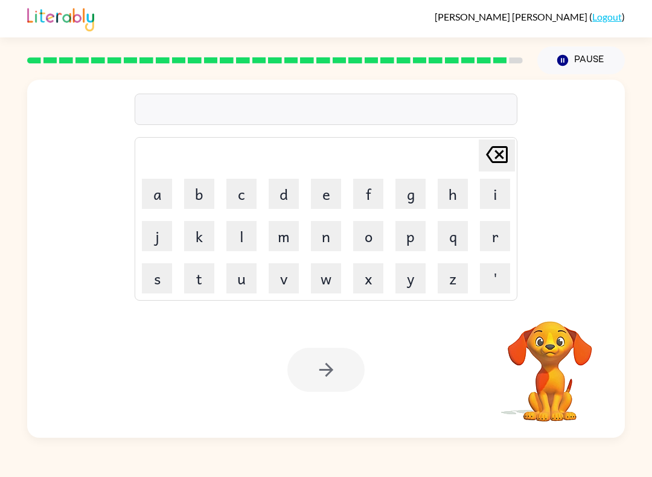
click at [160, 205] on button "a" at bounding box center [157, 194] width 30 height 30
click at [213, 233] on button "k" at bounding box center [199, 236] width 30 height 30
click at [233, 275] on button "u" at bounding box center [241, 278] width 30 height 30
click at [189, 279] on button "t" at bounding box center [199, 278] width 30 height 30
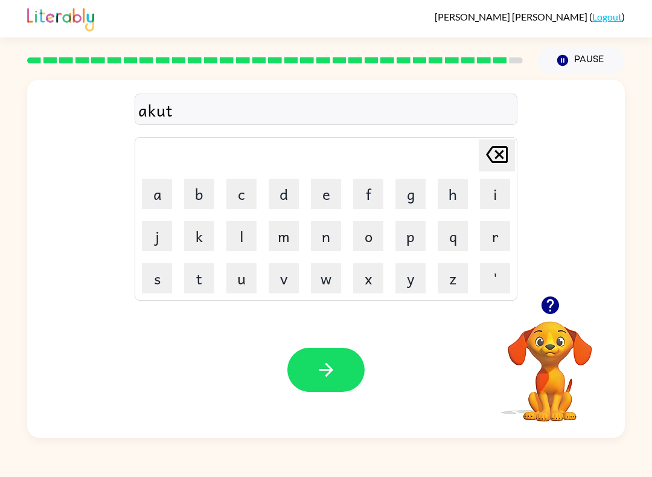
click at [270, 205] on button "d" at bounding box center [284, 194] width 30 height 30
click at [226, 237] on button "l" at bounding box center [241, 236] width 30 height 30
click at [242, 242] on button "l" at bounding box center [241, 236] width 30 height 30
click at [255, 230] on button "l" at bounding box center [241, 236] width 30 height 30
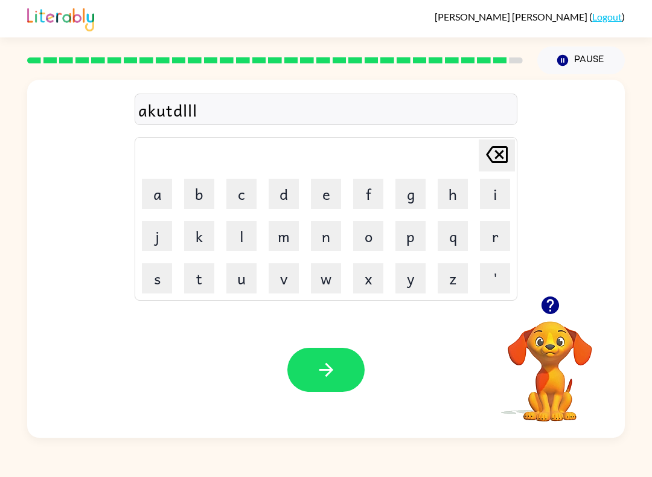
click at [261, 236] on td "l" at bounding box center [241, 236] width 41 height 41
click at [269, 229] on button "m" at bounding box center [284, 236] width 30 height 30
click at [226, 232] on button "l" at bounding box center [241, 236] width 30 height 30
click at [197, 263] on button "t" at bounding box center [199, 278] width 30 height 30
click at [244, 197] on button "c" at bounding box center [241, 194] width 30 height 30
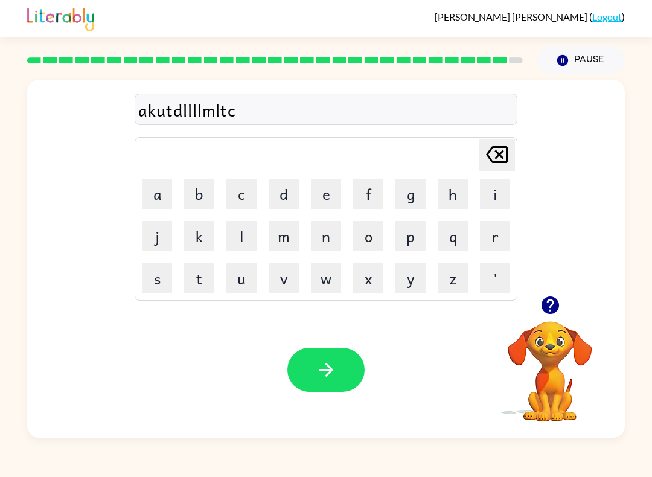
click at [335, 372] on icon "button" at bounding box center [326, 369] width 21 height 21
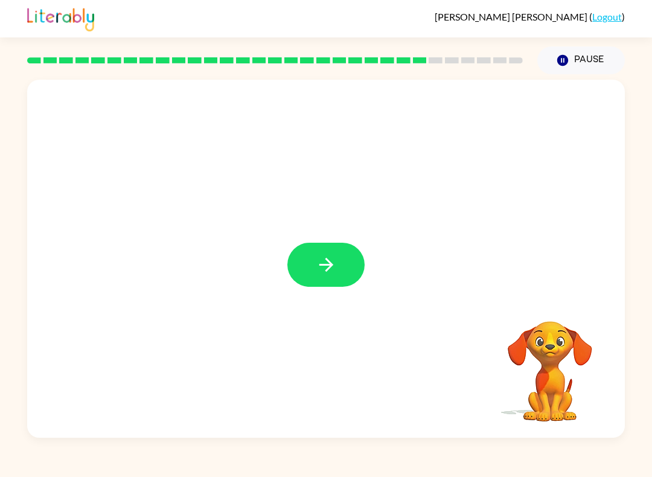
click at [324, 265] on icon "button" at bounding box center [326, 265] width 14 height 14
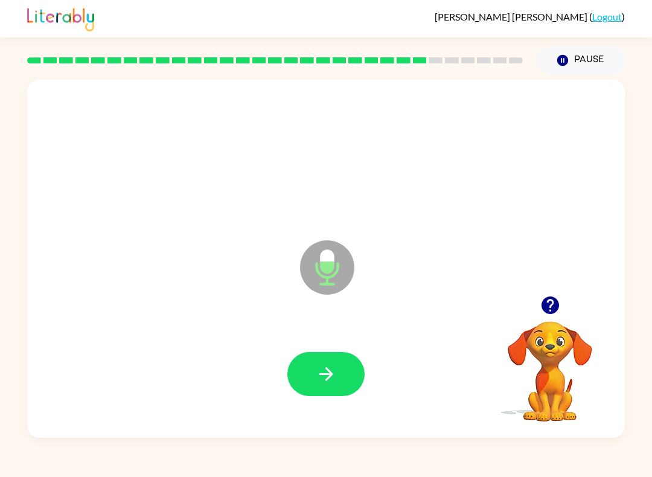
click at [332, 386] on button "button" at bounding box center [325, 374] width 77 height 44
click at [334, 396] on button "button" at bounding box center [325, 374] width 77 height 44
click at [336, 373] on icon "button" at bounding box center [326, 374] width 21 height 21
click at [329, 374] on icon "button" at bounding box center [326, 374] width 21 height 21
click at [335, 382] on icon "button" at bounding box center [326, 374] width 21 height 21
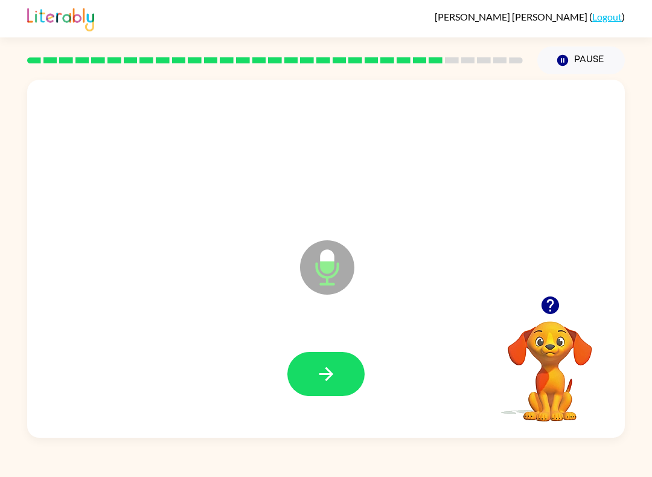
click at [316, 385] on icon "button" at bounding box center [326, 374] width 21 height 21
click at [339, 358] on button "button" at bounding box center [325, 374] width 77 height 44
click at [326, 374] on icon "button" at bounding box center [326, 374] width 14 height 14
click at [304, 382] on button "button" at bounding box center [325, 374] width 77 height 44
click at [314, 379] on button "button" at bounding box center [325, 374] width 77 height 44
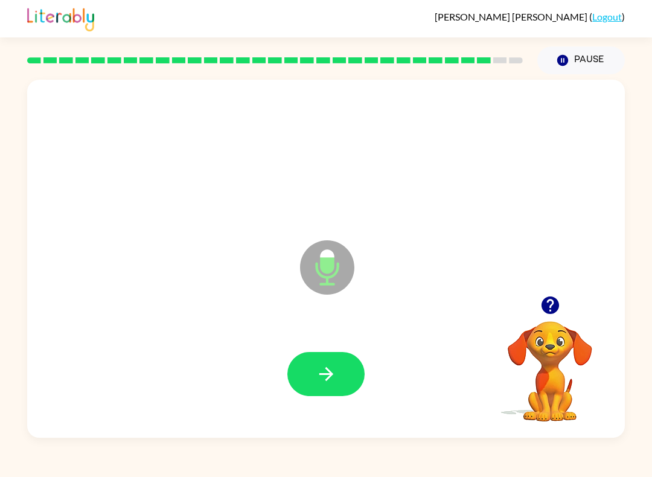
click at [315, 395] on button "button" at bounding box center [325, 374] width 77 height 44
click at [335, 391] on button "button" at bounding box center [325, 374] width 77 height 44
click at [321, 382] on icon "button" at bounding box center [326, 374] width 21 height 21
click at [330, 384] on icon "button" at bounding box center [326, 374] width 21 height 21
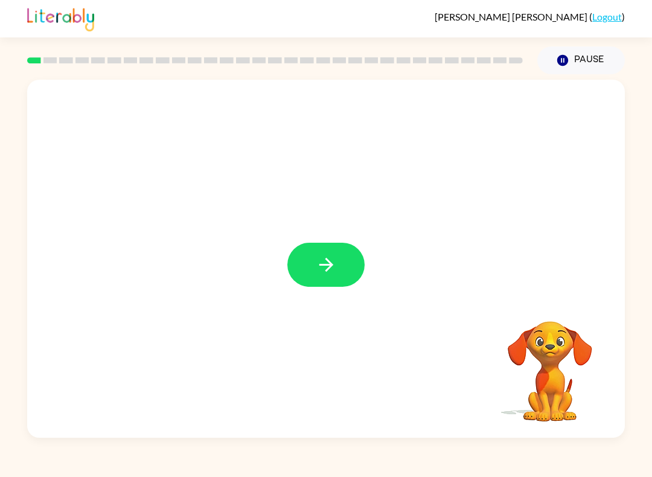
click at [326, 257] on icon "button" at bounding box center [326, 264] width 21 height 21
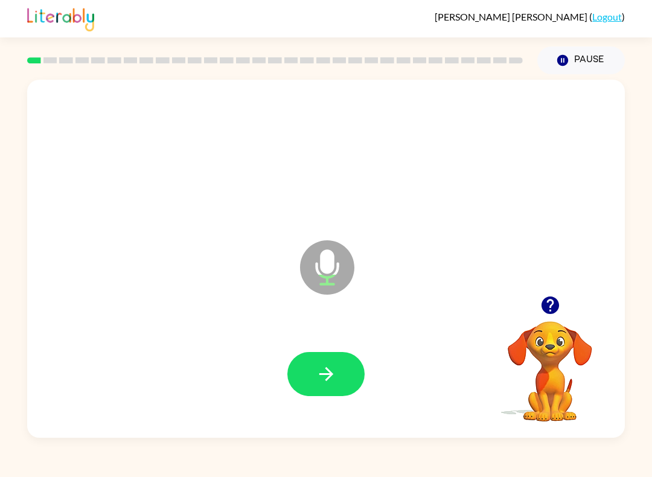
click at [290, 388] on div at bounding box center [325, 374] width 77 height 44
click at [345, 357] on button "button" at bounding box center [325, 374] width 77 height 44
click at [336, 393] on button "button" at bounding box center [325, 374] width 77 height 44
click at [332, 394] on button "button" at bounding box center [325, 374] width 77 height 44
click at [339, 371] on button "button" at bounding box center [325, 374] width 77 height 44
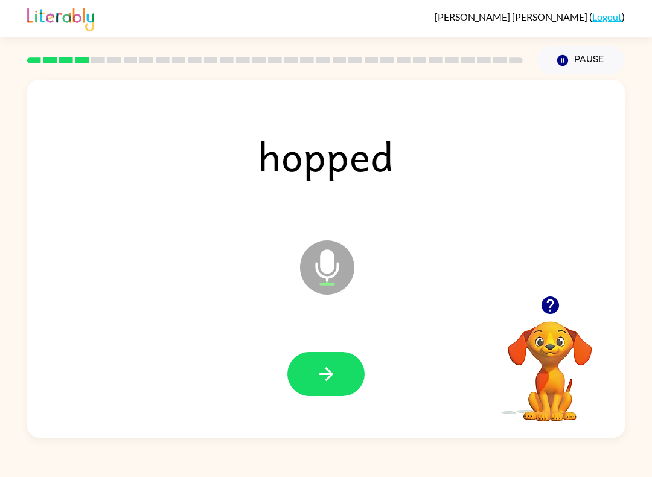
click at [329, 388] on button "button" at bounding box center [325, 374] width 77 height 44
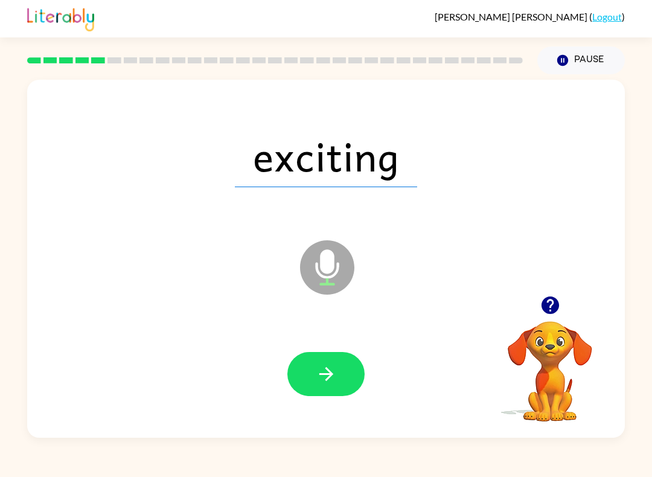
click at [313, 380] on button "button" at bounding box center [325, 374] width 77 height 44
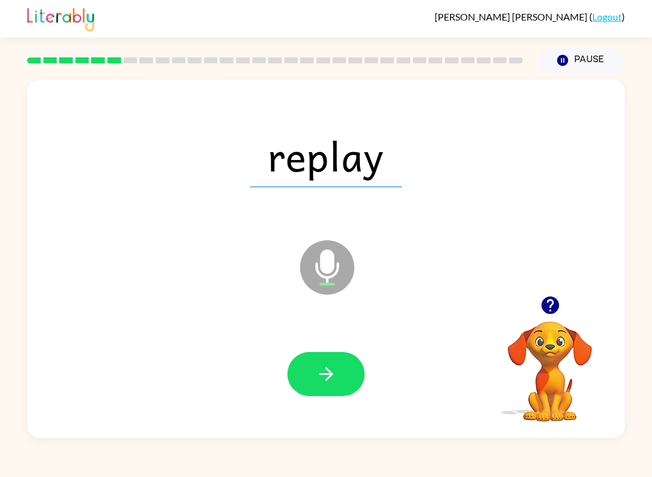
click at [324, 385] on icon "button" at bounding box center [326, 374] width 21 height 21
click at [335, 362] on button "button" at bounding box center [325, 374] width 77 height 44
click at [338, 373] on button "button" at bounding box center [325, 374] width 77 height 44
click at [330, 385] on button "button" at bounding box center [325, 374] width 77 height 44
click at [330, 389] on button "button" at bounding box center [325, 374] width 77 height 44
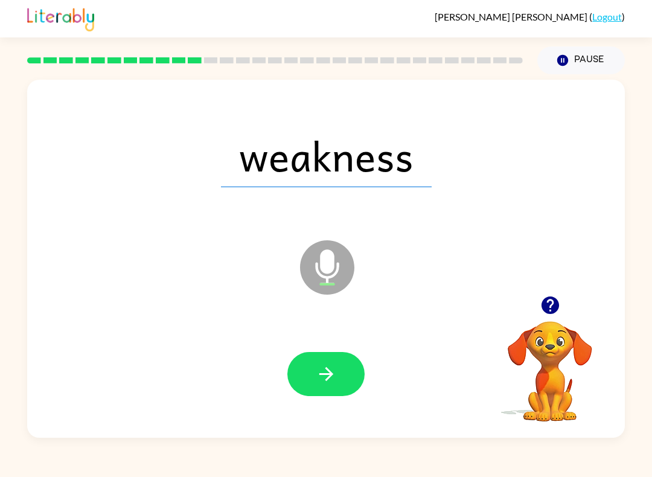
click at [336, 368] on icon "button" at bounding box center [326, 374] width 21 height 21
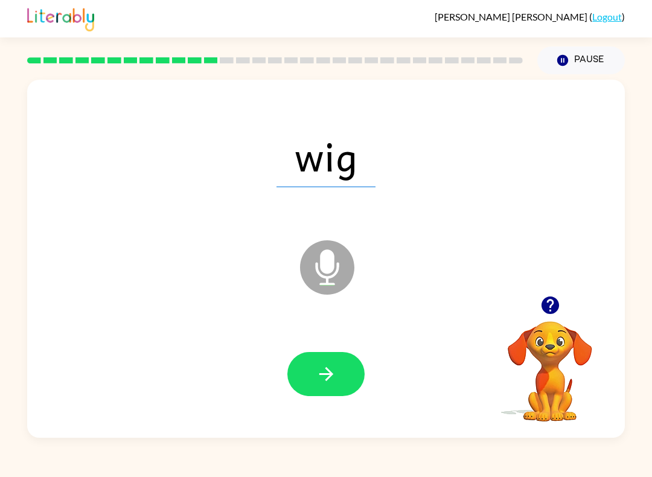
click at [329, 392] on button "button" at bounding box center [325, 374] width 77 height 44
click at [351, 371] on button "button" at bounding box center [325, 374] width 77 height 44
click at [329, 385] on button "button" at bounding box center [325, 374] width 77 height 44
click at [332, 371] on icon "button" at bounding box center [326, 374] width 21 height 21
click at [330, 364] on icon "button" at bounding box center [326, 374] width 21 height 21
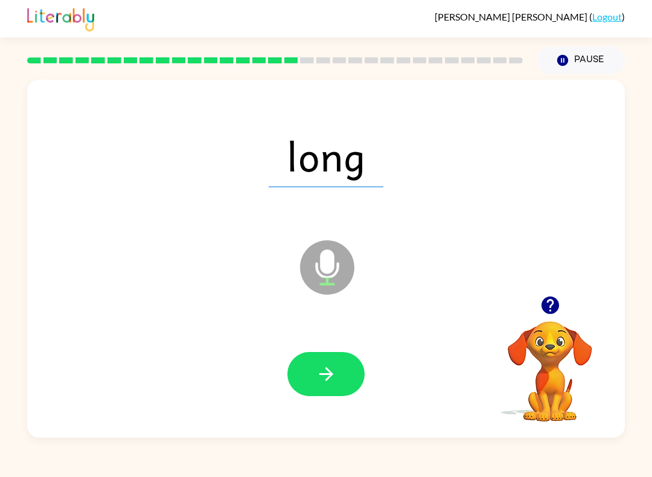
click at [323, 367] on icon "button" at bounding box center [326, 374] width 21 height 21
click at [329, 376] on icon "button" at bounding box center [326, 374] width 21 height 21
click at [327, 377] on icon "button" at bounding box center [326, 374] width 21 height 21
click at [333, 382] on icon "button" at bounding box center [326, 374] width 21 height 21
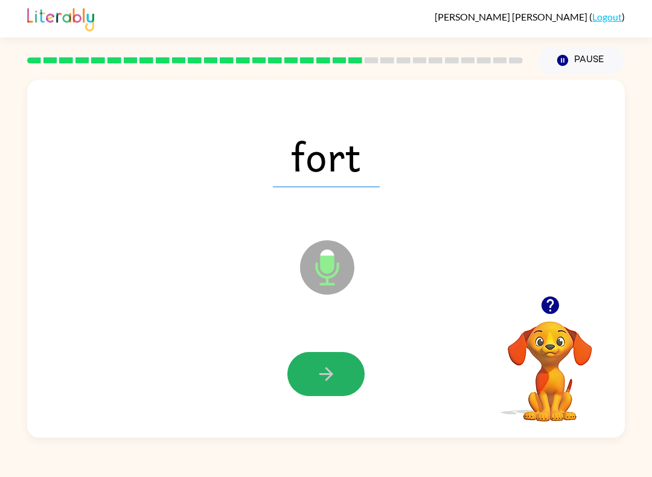
click at [327, 378] on icon "button" at bounding box center [326, 374] width 21 height 21
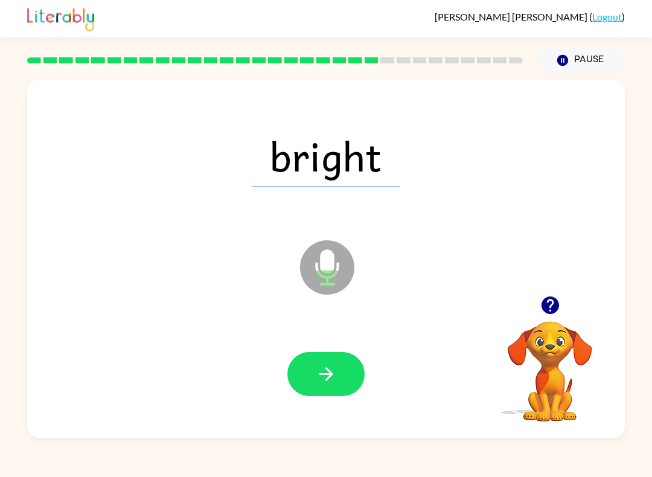
click at [327, 380] on icon "button" at bounding box center [326, 374] width 14 height 14
click at [327, 370] on icon "button" at bounding box center [326, 374] width 14 height 14
click at [326, 365] on icon "button" at bounding box center [326, 374] width 21 height 21
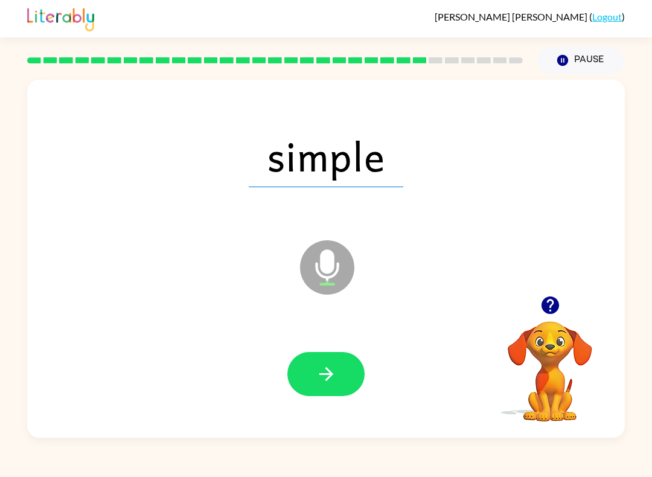
click at [318, 382] on icon "button" at bounding box center [326, 374] width 21 height 21
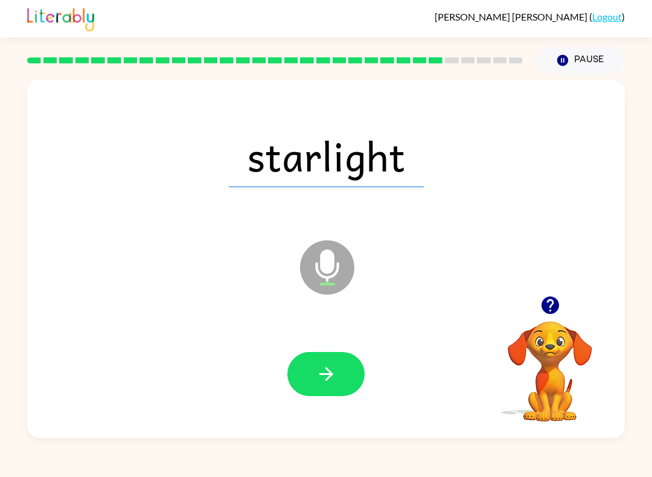
click at [329, 374] on icon "button" at bounding box center [326, 374] width 21 height 21
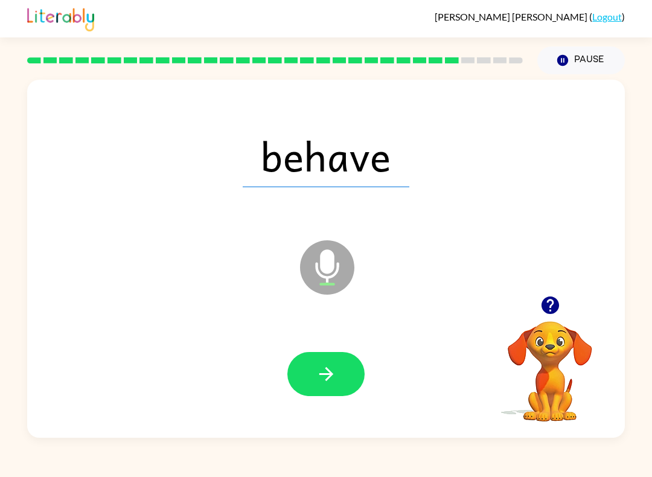
click at [323, 387] on button "button" at bounding box center [325, 374] width 77 height 44
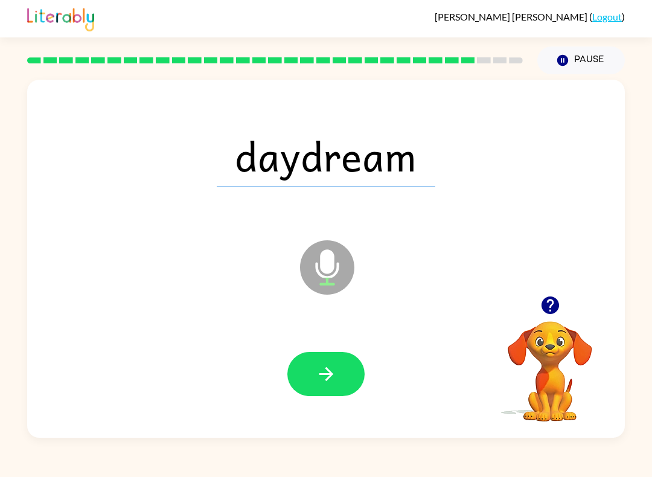
click at [332, 386] on button "button" at bounding box center [325, 374] width 77 height 44
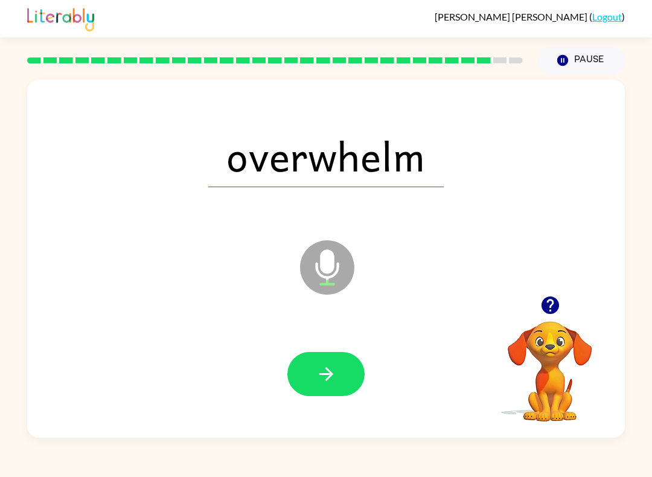
click at [321, 395] on button "button" at bounding box center [325, 374] width 77 height 44
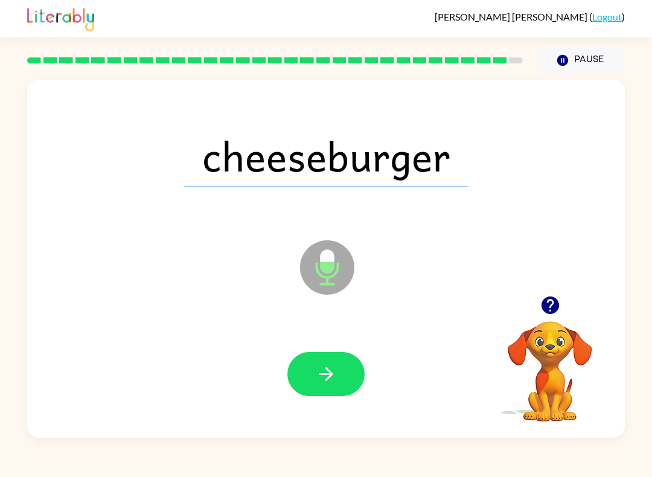
click at [316, 383] on icon "button" at bounding box center [326, 374] width 21 height 21
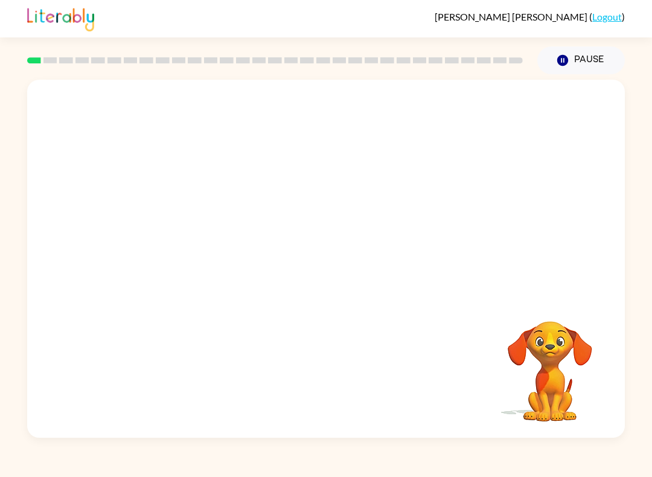
click at [551, 63] on button "Pause Pause" at bounding box center [581, 61] width 88 height 28
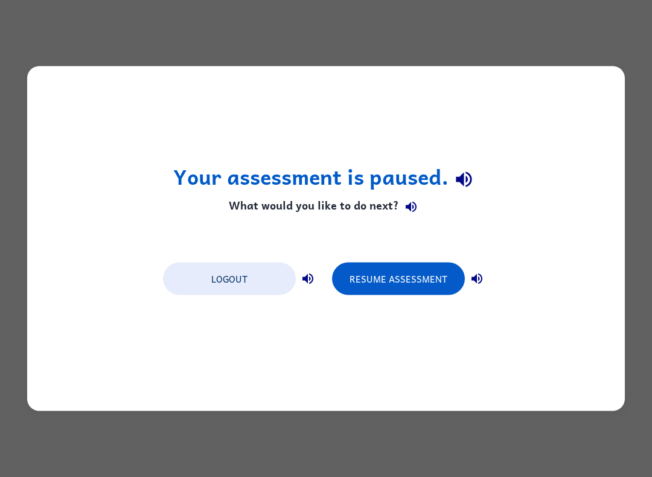
click at [254, 273] on button "Logout" at bounding box center [229, 279] width 133 height 33
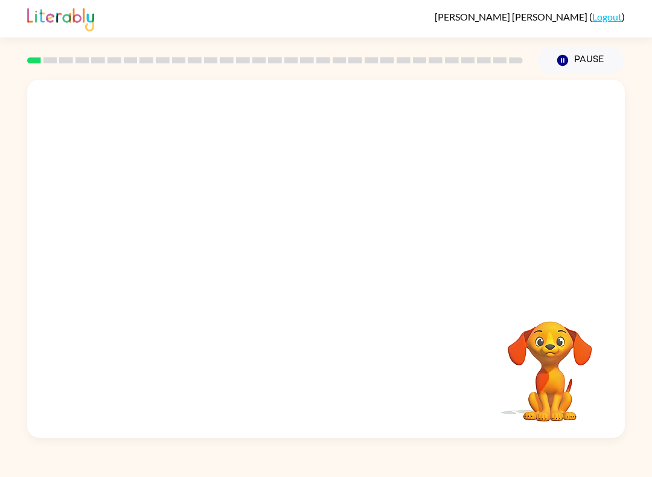
click at [284, 214] on video "Your browser must support playing .mp4 files to use Literably. Please try using…" at bounding box center [326, 188] width 598 height 216
click at [286, 239] on video "Your browser must support playing .mp4 files to use Literably. Please try using…" at bounding box center [326, 188] width 598 height 216
click at [285, 217] on video "Your browser must support playing .mp4 files to use Literably. Please try using…" at bounding box center [326, 188] width 598 height 216
click at [320, 272] on icon "button" at bounding box center [326, 264] width 21 height 21
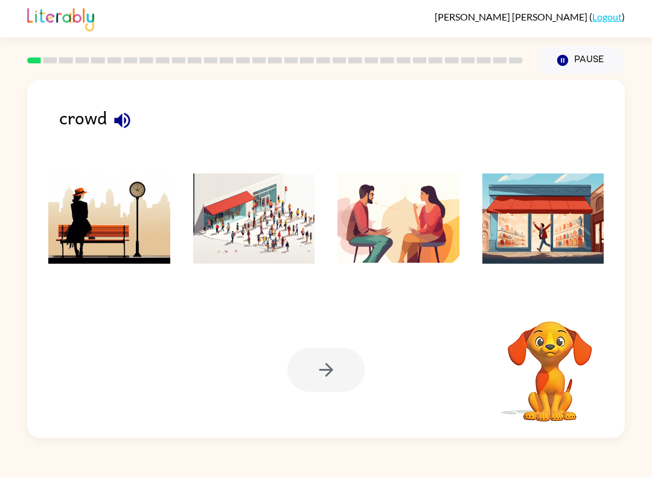
click at [273, 237] on img at bounding box center [254, 218] width 122 height 91
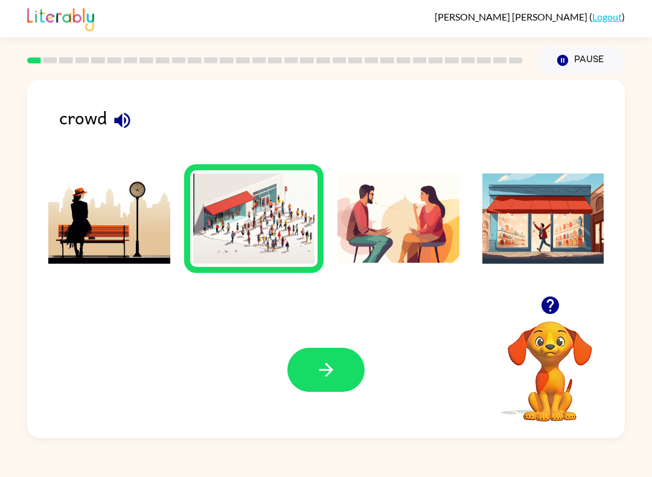
click at [329, 362] on icon "button" at bounding box center [326, 369] width 21 height 21
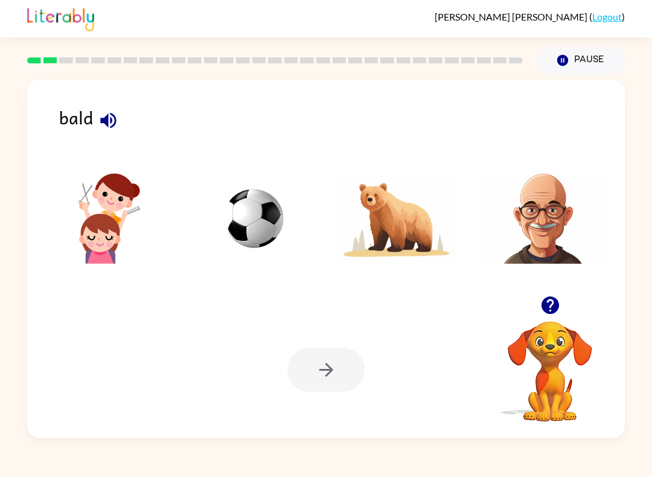
click at [537, 238] on img at bounding box center [544, 218] width 122 height 91
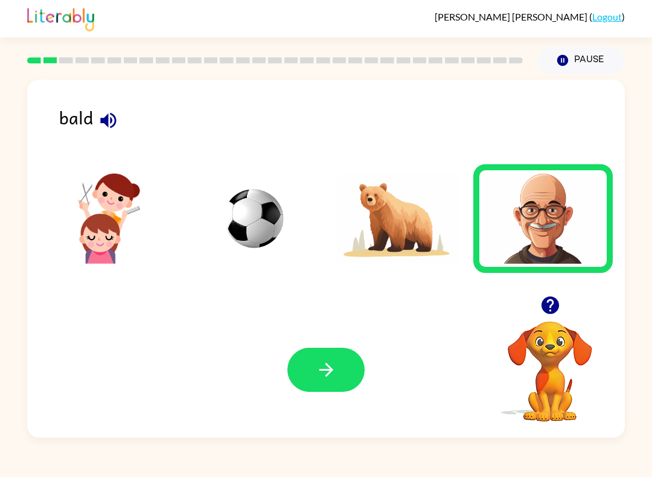
click at [324, 368] on icon "button" at bounding box center [326, 369] width 21 height 21
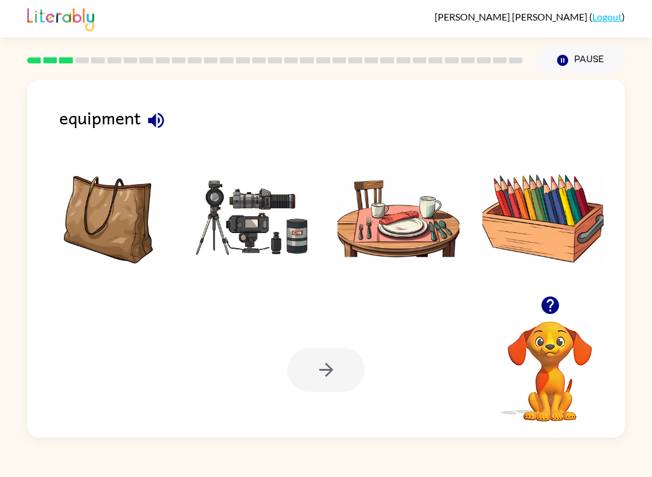
click at [276, 264] on img at bounding box center [254, 218] width 122 height 91
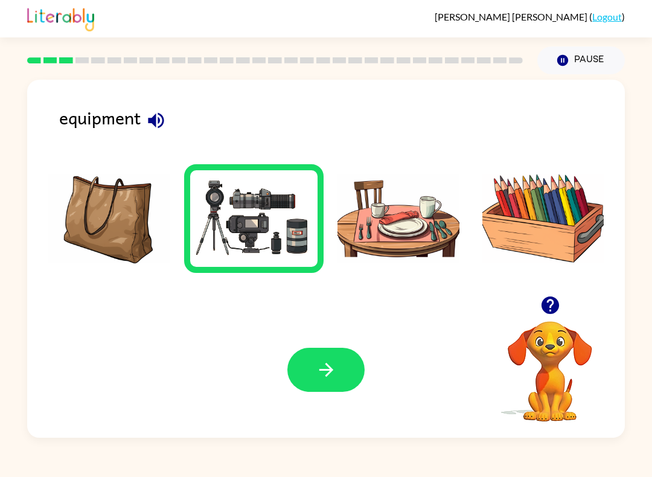
click at [335, 392] on button "button" at bounding box center [325, 370] width 77 height 44
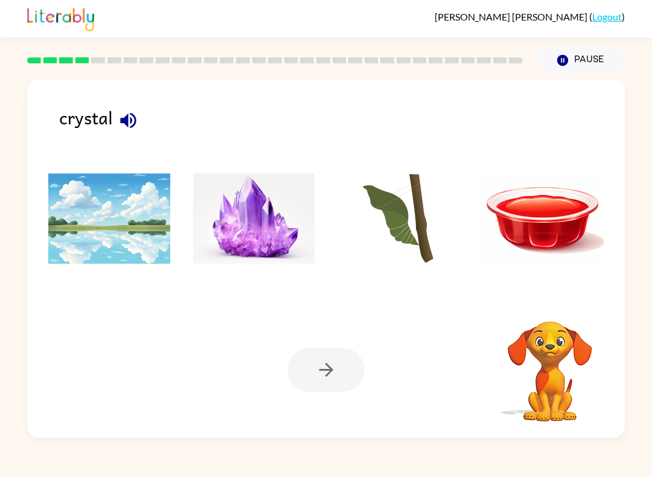
click at [281, 248] on img at bounding box center [254, 218] width 122 height 91
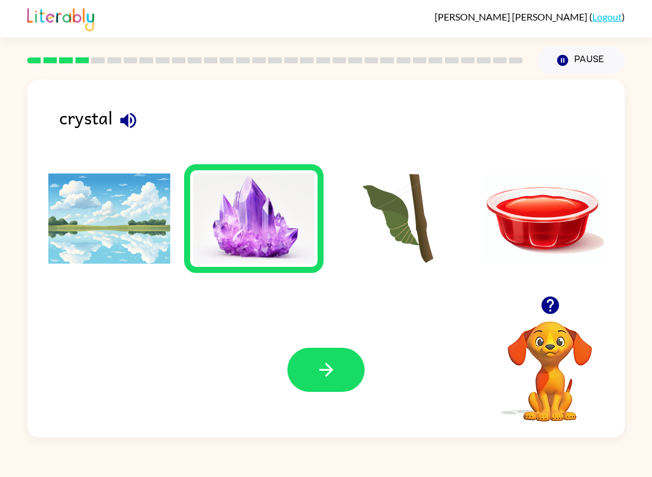
click at [333, 381] on button "button" at bounding box center [325, 370] width 77 height 44
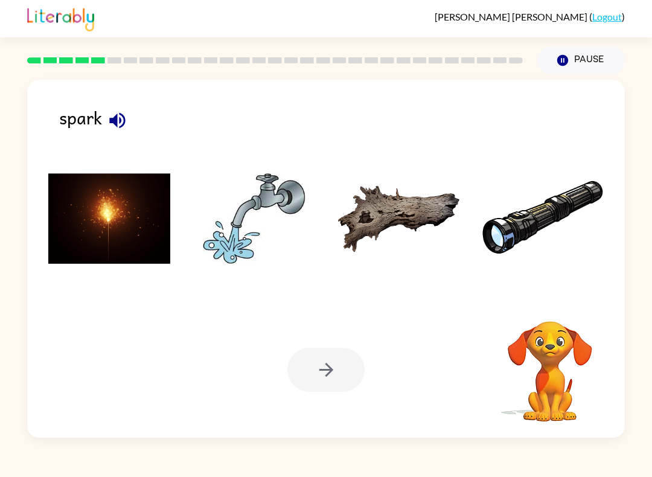
click at [330, 367] on div at bounding box center [325, 370] width 77 height 44
click at [144, 242] on img at bounding box center [109, 218] width 122 height 91
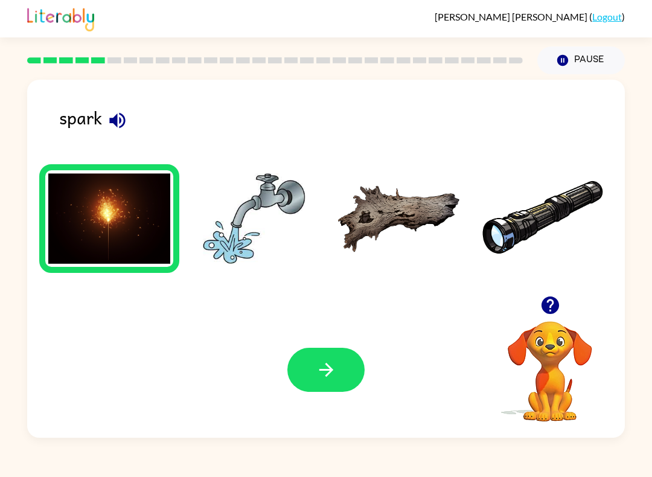
click at [333, 360] on icon "button" at bounding box center [326, 369] width 21 height 21
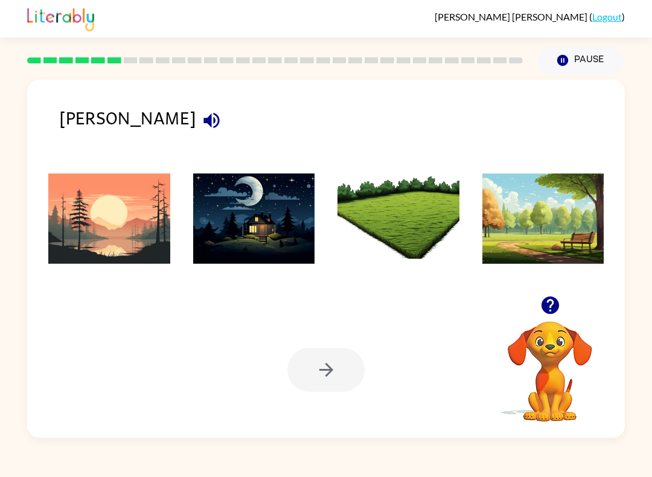
click at [123, 263] on img at bounding box center [109, 218] width 122 height 91
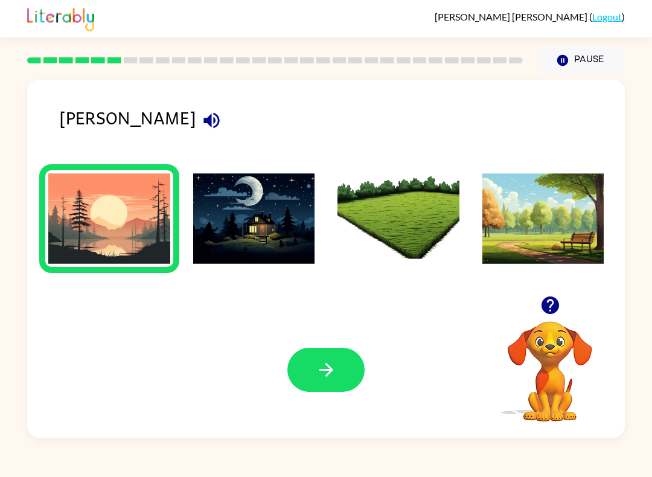
click at [340, 360] on button "button" at bounding box center [325, 370] width 77 height 44
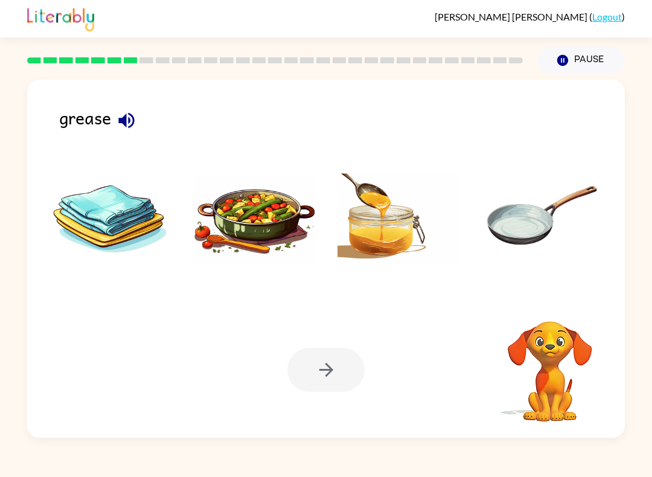
click at [384, 252] on img at bounding box center [399, 218] width 122 height 91
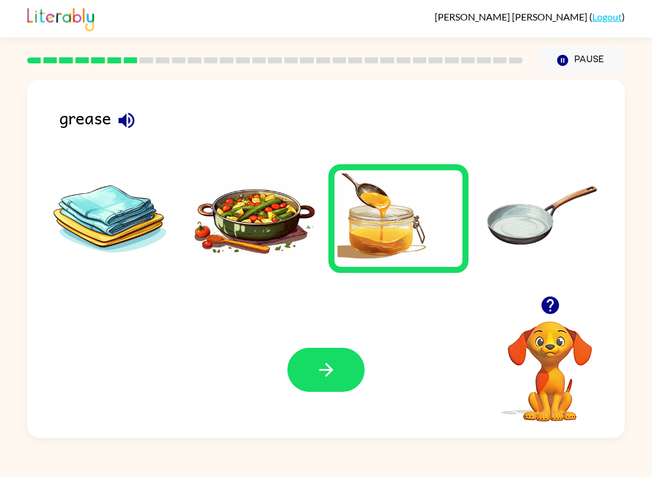
click at [347, 353] on button "button" at bounding box center [325, 370] width 77 height 44
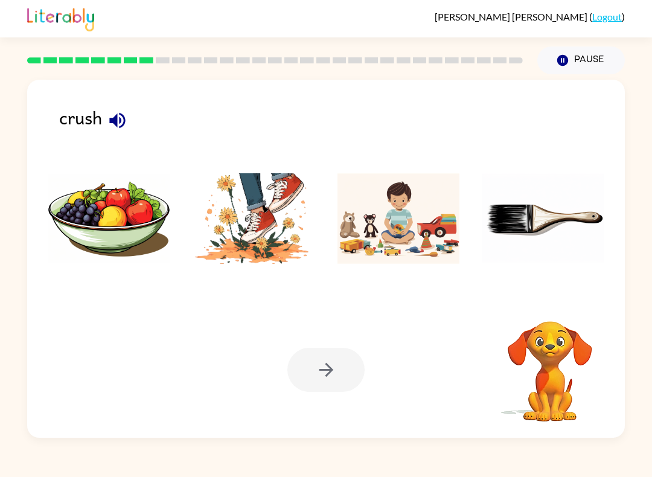
click at [269, 260] on img at bounding box center [254, 218] width 122 height 91
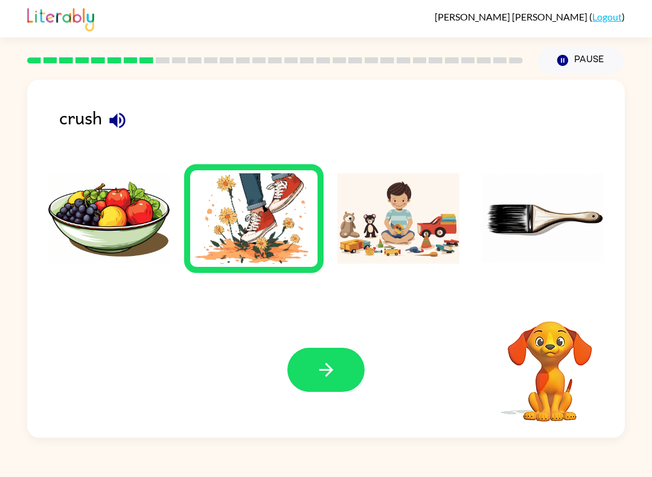
click at [320, 368] on icon "button" at bounding box center [326, 369] width 21 height 21
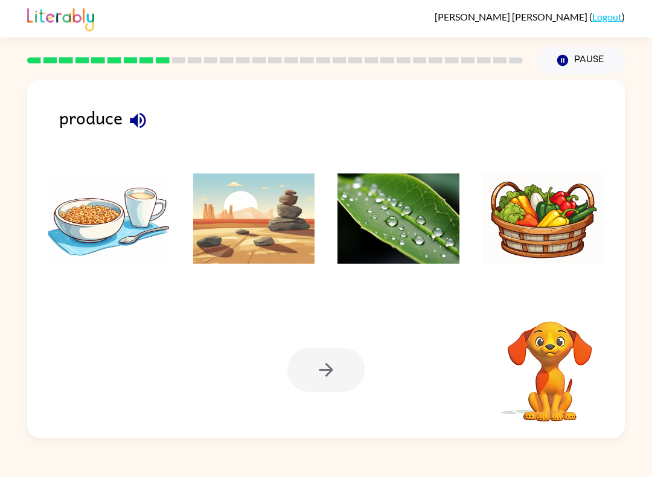
click at [364, 261] on img at bounding box center [399, 218] width 122 height 91
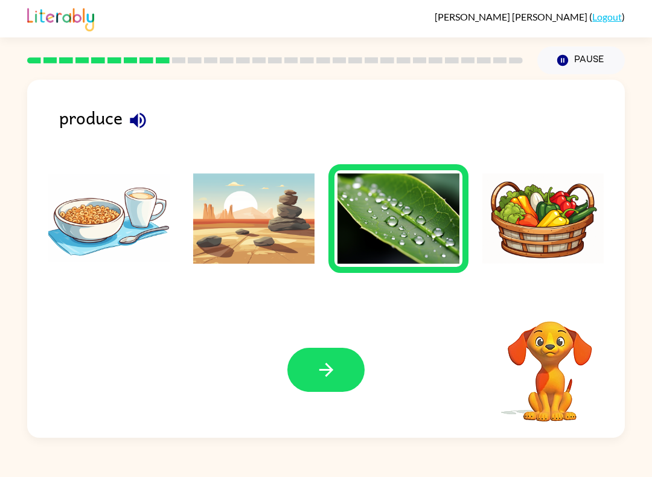
click at [339, 350] on button "button" at bounding box center [325, 370] width 77 height 44
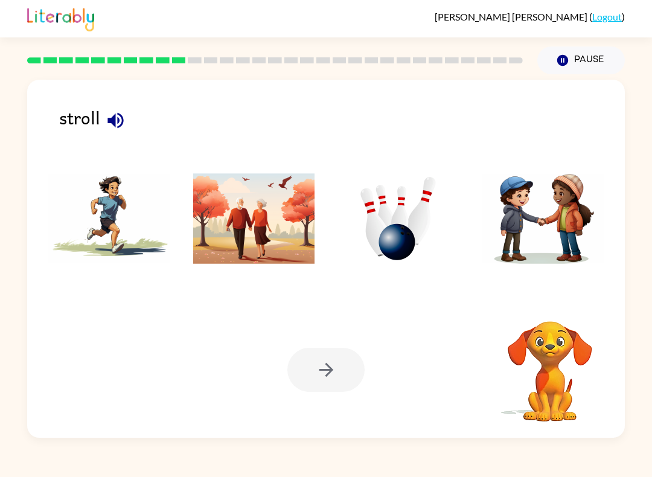
click at [315, 381] on div at bounding box center [325, 370] width 77 height 44
click at [107, 226] on img at bounding box center [109, 218] width 122 height 91
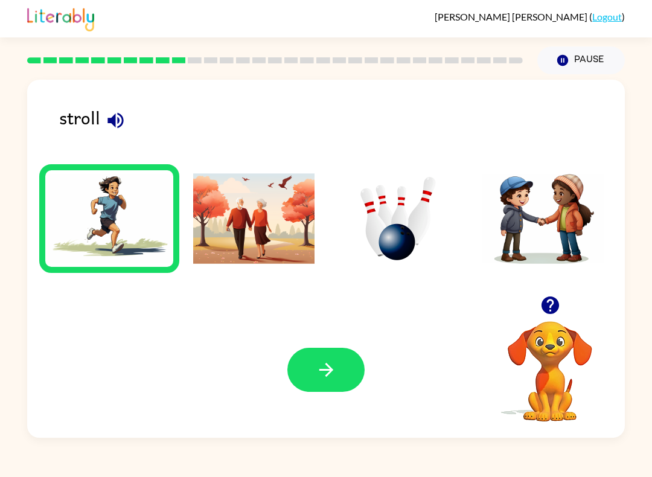
click at [330, 371] on icon "button" at bounding box center [326, 370] width 14 height 14
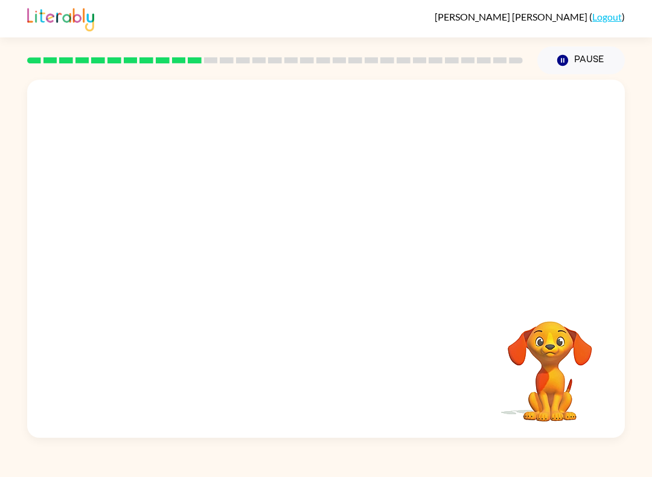
click at [180, 230] on video "Your browser must support playing .mp4 files to use Literably. Please try using…" at bounding box center [326, 188] width 598 height 216
click at [173, 257] on video "Your browser must support playing .mp4 files to use Literably. Please try using…" at bounding box center [326, 188] width 598 height 216
click at [208, 234] on video "Your browser must support playing .mp4 files to use Literably. Please try using…" at bounding box center [326, 188] width 598 height 216
click at [201, 244] on video "Your browser must support playing .mp4 files to use Literably. Please try using…" at bounding box center [326, 188] width 598 height 216
click at [330, 275] on icon "button" at bounding box center [326, 264] width 21 height 21
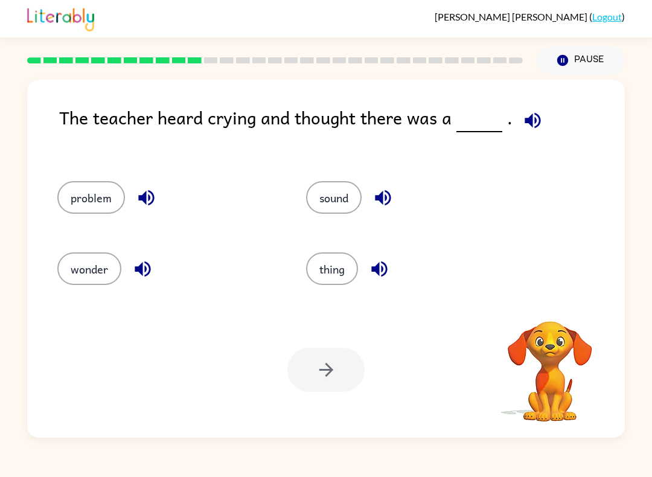
click at [85, 196] on button "problem" at bounding box center [91, 197] width 68 height 33
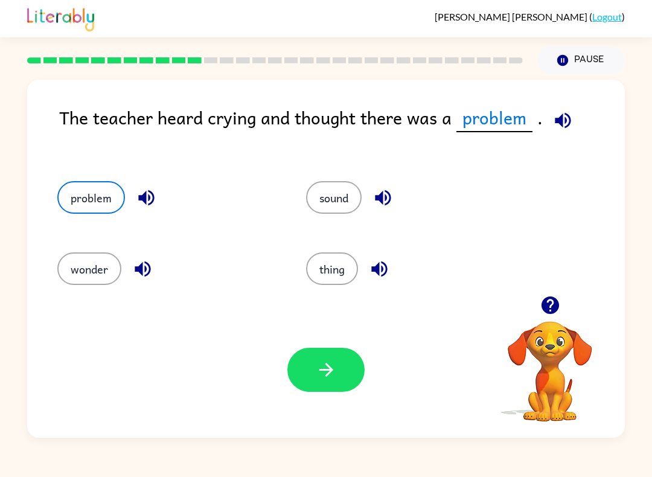
click at [333, 383] on button "button" at bounding box center [325, 370] width 77 height 44
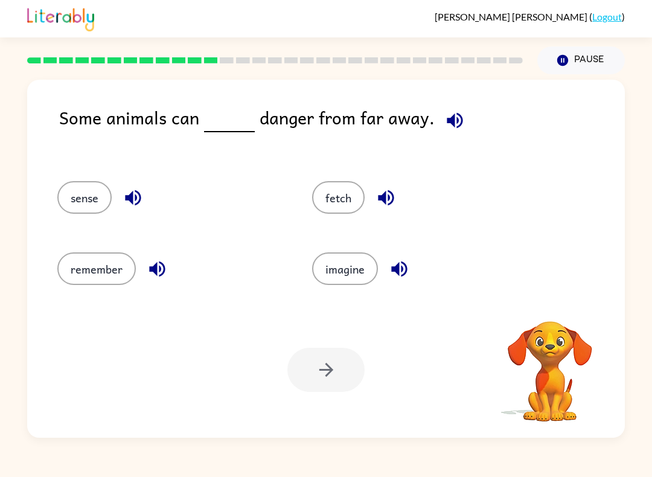
click at [527, 351] on video "Your browser must support playing .mp4 files to use Literably. Please try using…" at bounding box center [550, 363] width 121 height 121
click at [380, 196] on icon "button" at bounding box center [386, 198] width 16 height 16
click at [389, 265] on icon "button" at bounding box center [399, 268] width 21 height 21
click at [348, 196] on button "fetch" at bounding box center [338, 197] width 53 height 33
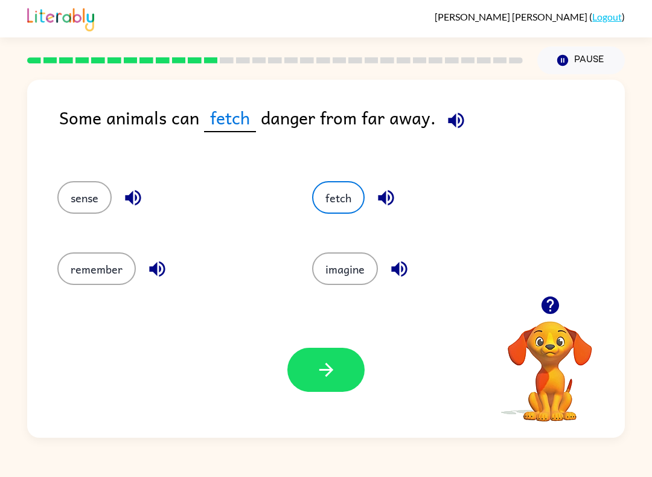
click at [336, 368] on icon "button" at bounding box center [326, 369] width 21 height 21
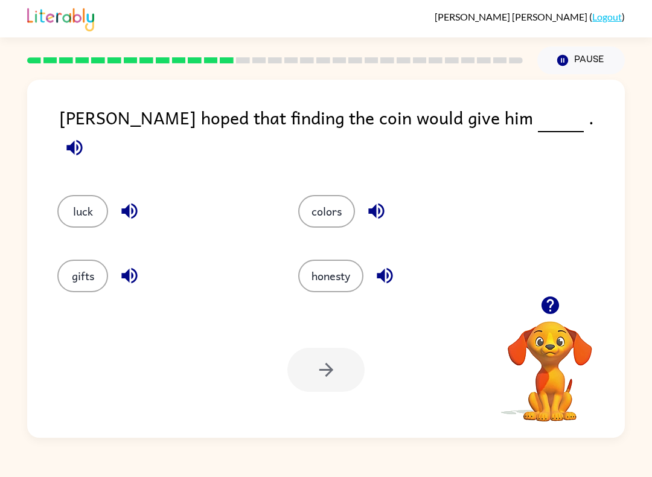
click at [82, 140] on icon "button" at bounding box center [74, 148] width 16 height 16
click at [89, 200] on button "luck" at bounding box center [82, 211] width 51 height 33
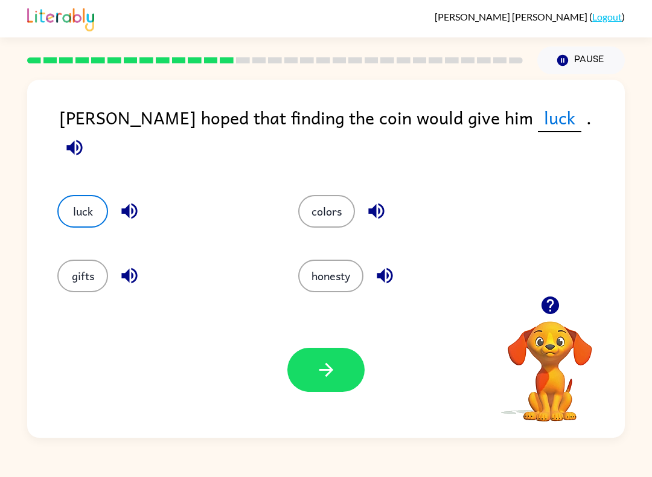
click at [332, 365] on icon "button" at bounding box center [326, 369] width 21 height 21
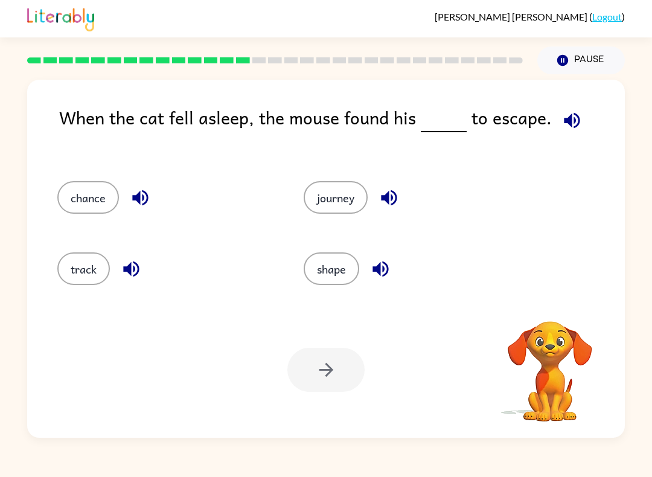
click at [564, 121] on icon "button" at bounding box center [572, 120] width 16 height 16
click at [391, 191] on icon "button" at bounding box center [389, 197] width 21 height 21
click at [339, 208] on button "journey" at bounding box center [336, 197] width 64 height 33
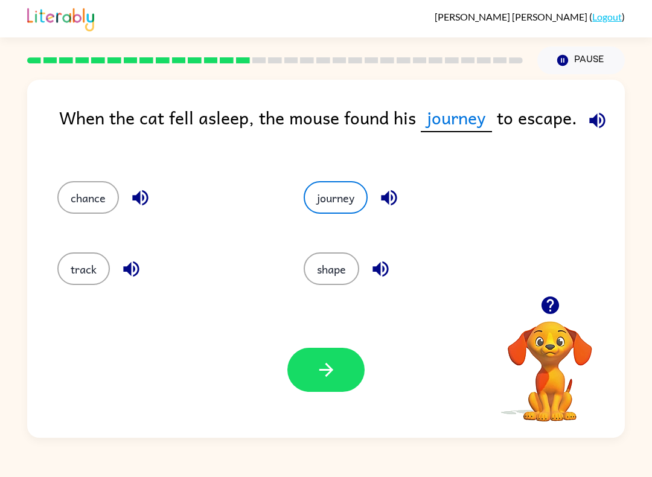
click at [312, 374] on button "button" at bounding box center [325, 370] width 77 height 44
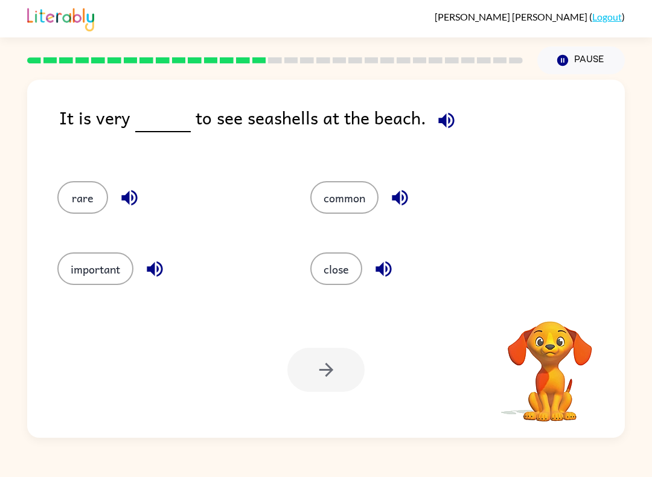
click at [369, 198] on button "common" at bounding box center [344, 197] width 68 height 33
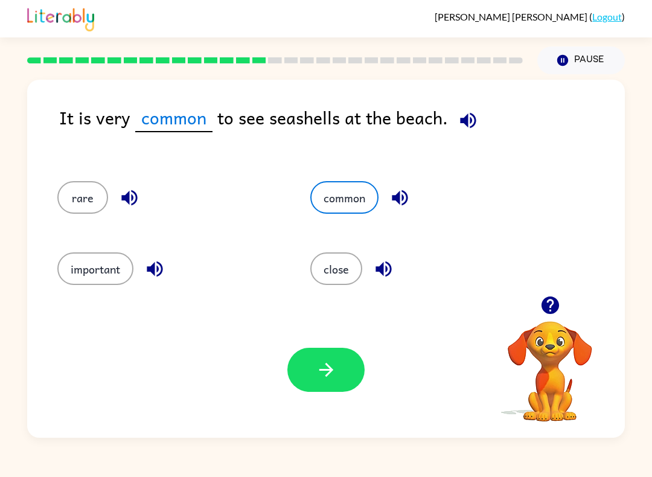
click at [332, 368] on icon "button" at bounding box center [326, 369] width 21 height 21
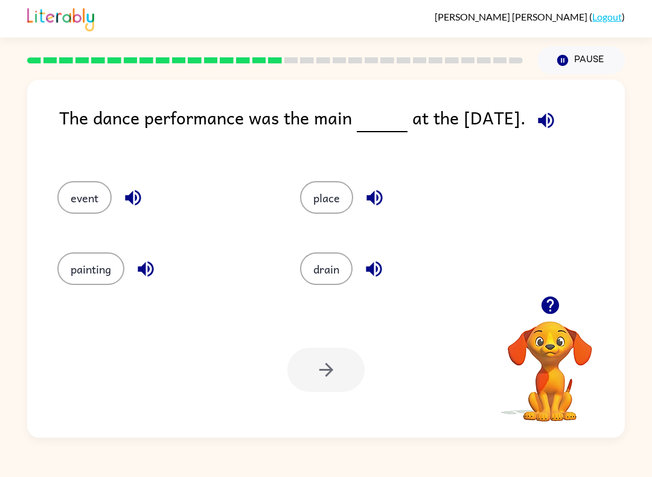
click at [540, 118] on icon "button" at bounding box center [546, 120] width 21 height 21
click at [92, 194] on button "event" at bounding box center [84, 197] width 54 height 33
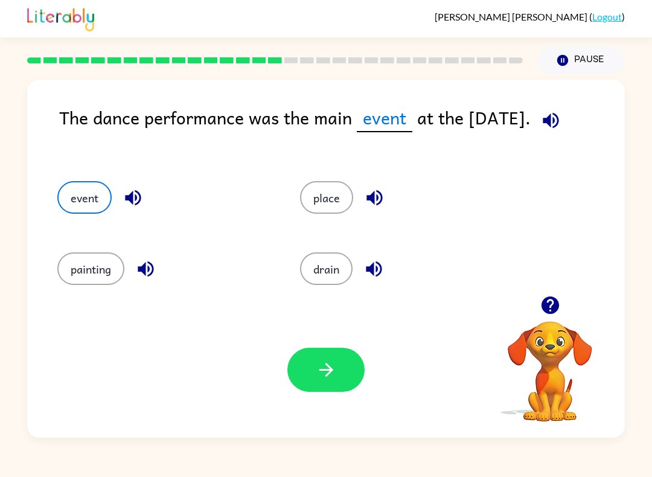
click at [344, 366] on button "button" at bounding box center [325, 370] width 77 height 44
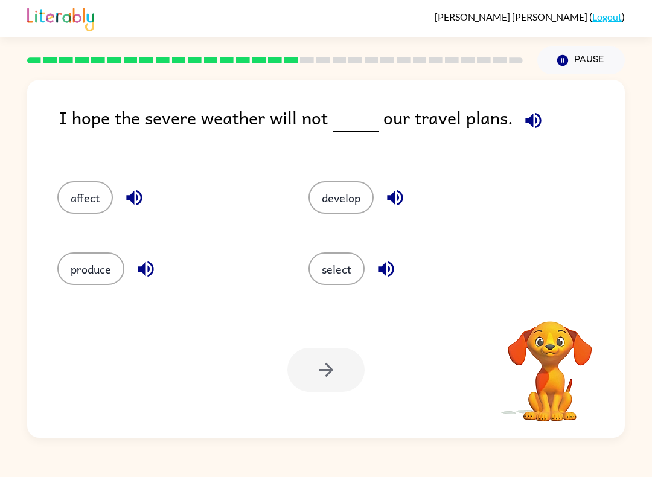
click at [518, 114] on button "button" at bounding box center [533, 120] width 31 height 31
click at [91, 203] on button "affect" at bounding box center [85, 197] width 56 height 33
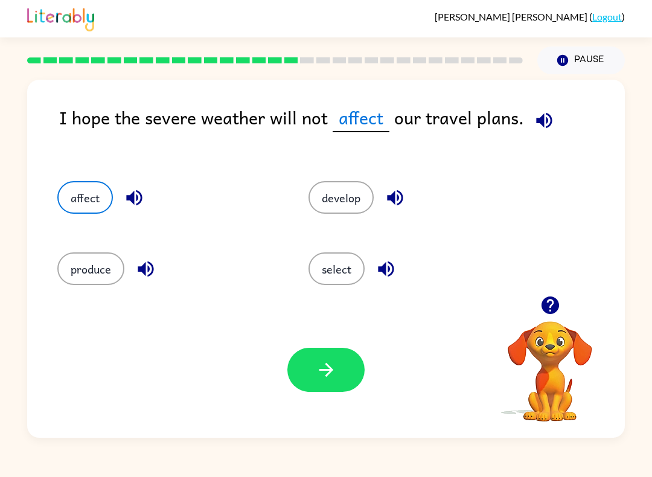
click at [356, 376] on button "button" at bounding box center [325, 370] width 77 height 44
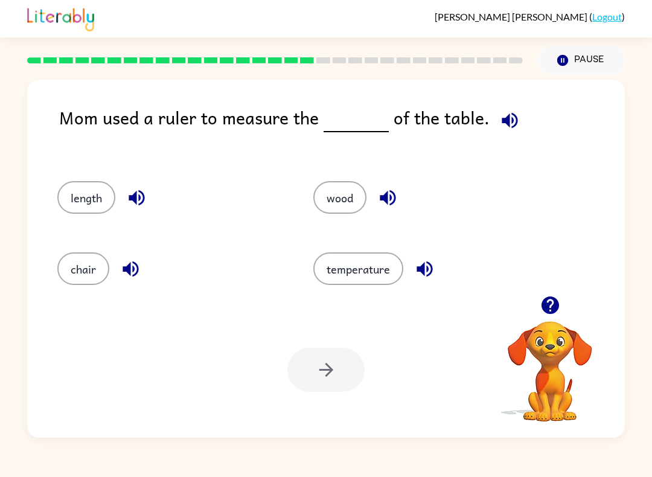
click at [97, 204] on button "length" at bounding box center [86, 197] width 58 height 33
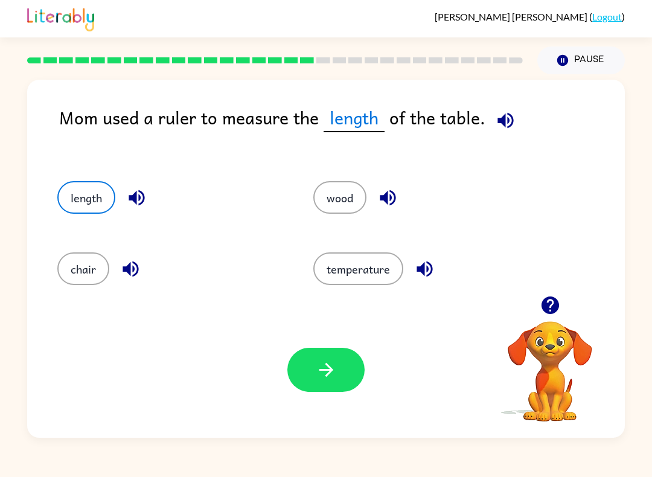
click at [410, 269] on button "button" at bounding box center [424, 269] width 31 height 31
click at [324, 379] on icon "button" at bounding box center [326, 369] width 21 height 21
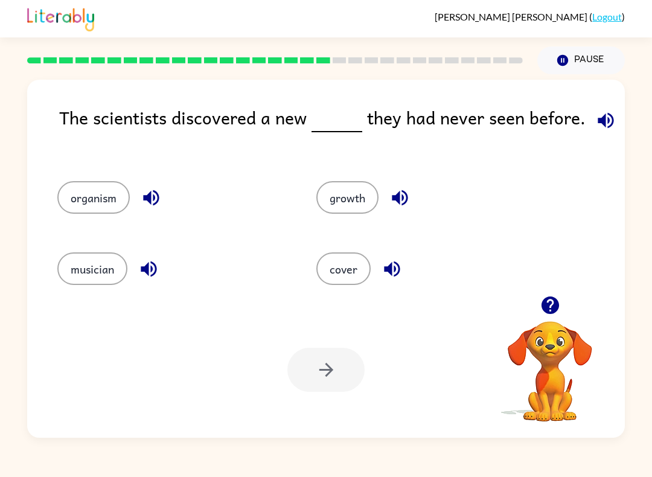
click at [595, 120] on icon "button" at bounding box center [605, 120] width 21 height 21
click at [126, 202] on button "organism" at bounding box center [93, 197] width 72 height 33
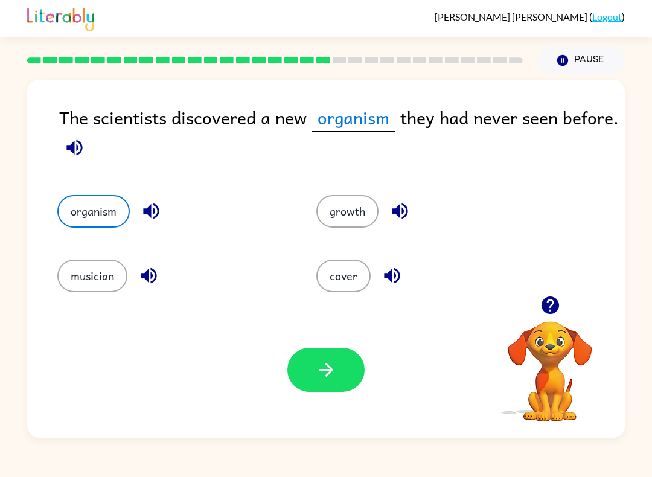
click at [153, 219] on icon "button" at bounding box center [151, 210] width 21 height 21
click at [74, 149] on icon "button" at bounding box center [74, 148] width 16 height 16
click at [314, 376] on button "button" at bounding box center [325, 370] width 77 height 44
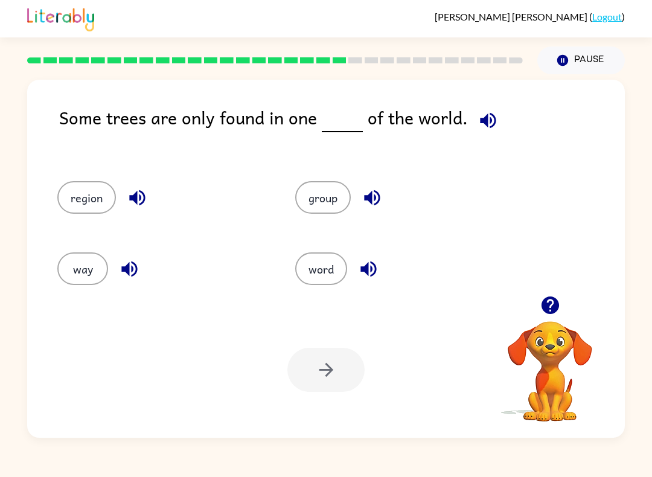
click at [318, 211] on button "group" at bounding box center [323, 197] width 56 height 33
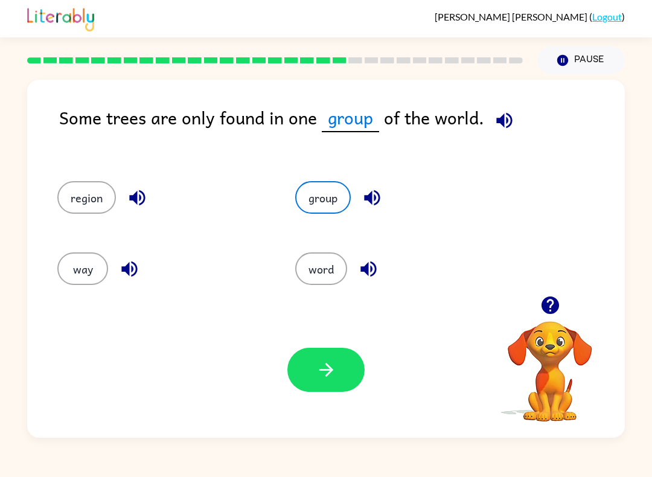
click at [329, 388] on button "button" at bounding box center [325, 370] width 77 height 44
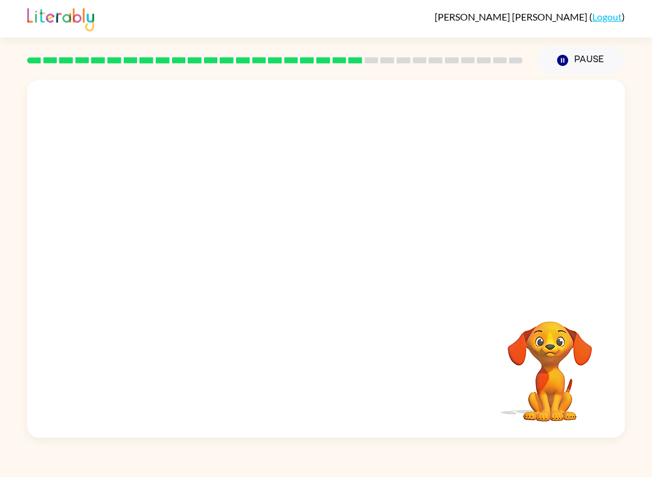
click at [193, 273] on video "Your browser must support playing .mp4 files to use Literably. Please try using…" at bounding box center [326, 188] width 598 height 216
click at [193, 272] on video "Your browser must support playing .mp4 files to use Literably. Please try using…" at bounding box center [326, 188] width 598 height 216
click at [319, 260] on icon "button" at bounding box center [326, 264] width 21 height 21
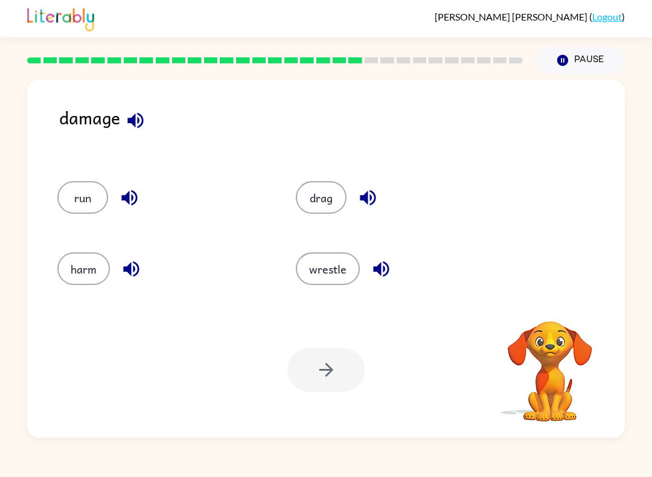
click at [89, 277] on button "harm" at bounding box center [83, 268] width 53 height 33
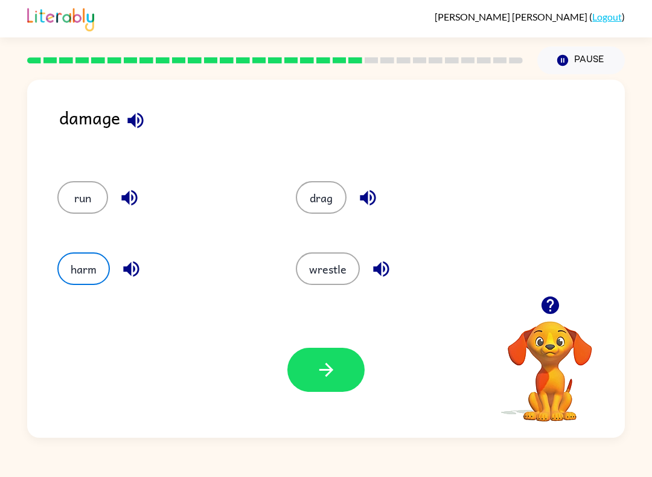
click at [90, 269] on button "harm" at bounding box center [83, 268] width 53 height 33
click at [340, 375] on button "button" at bounding box center [325, 370] width 77 height 44
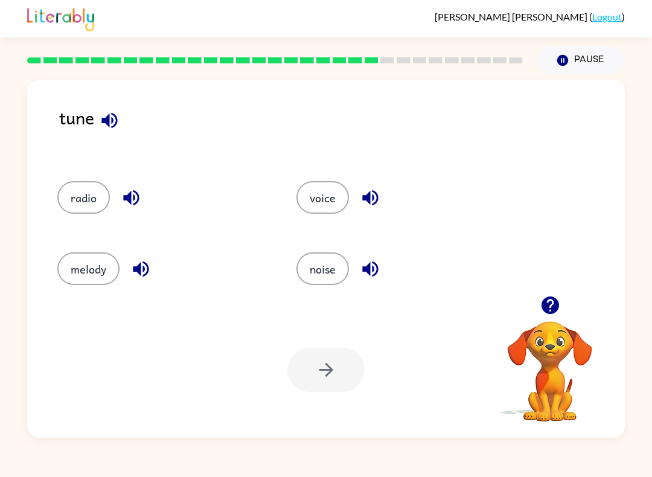
click at [328, 272] on button "noise" at bounding box center [323, 268] width 53 height 33
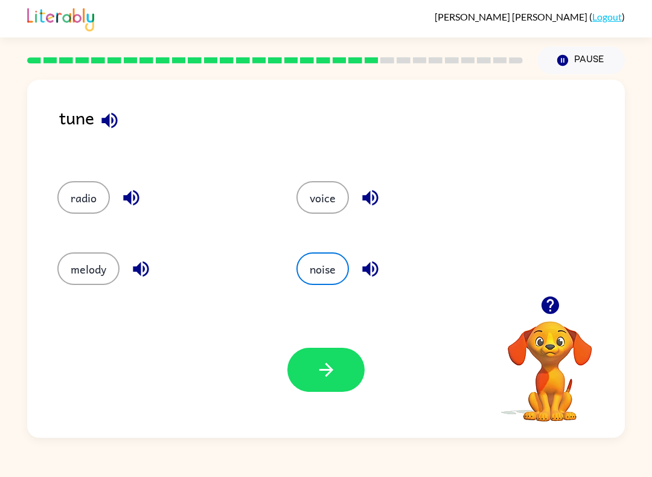
click at [321, 385] on button "button" at bounding box center [325, 370] width 77 height 44
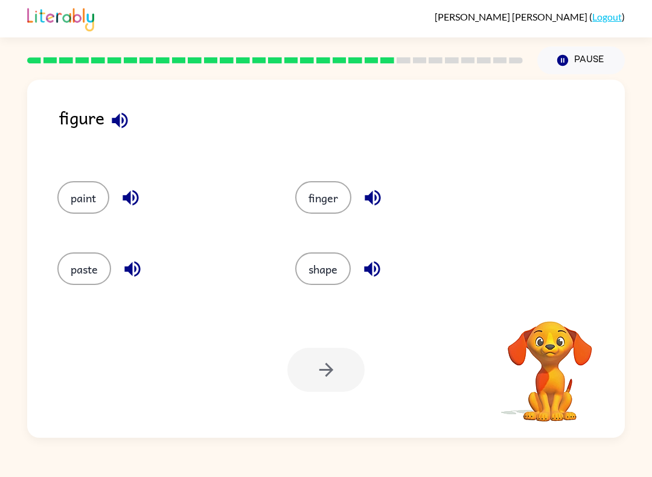
click at [342, 273] on button "shape" at bounding box center [323, 268] width 56 height 33
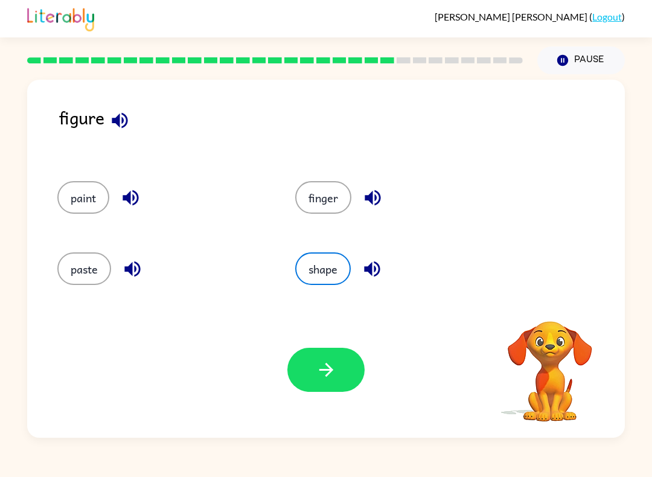
click at [335, 376] on icon "button" at bounding box center [326, 369] width 21 height 21
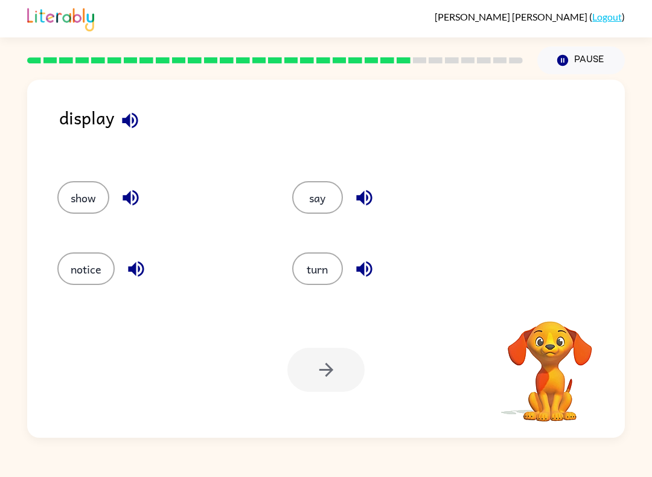
click at [109, 271] on button "notice" at bounding box center [85, 268] width 57 height 33
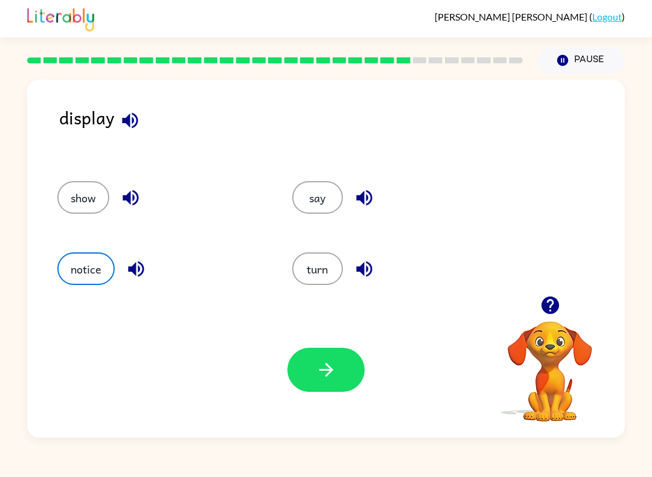
click at [320, 365] on icon "button" at bounding box center [326, 369] width 21 height 21
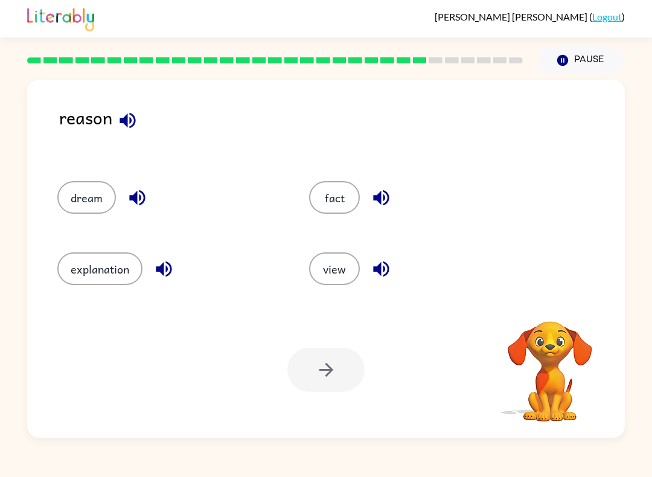
click at [334, 285] on button "view" at bounding box center [334, 268] width 51 height 33
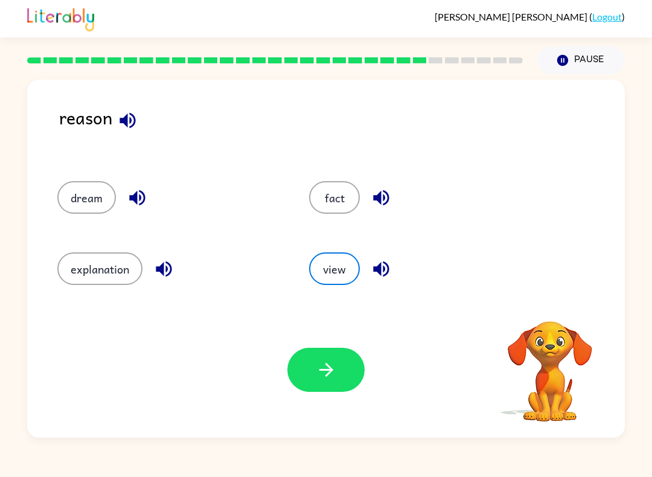
click at [318, 370] on icon "button" at bounding box center [326, 369] width 21 height 21
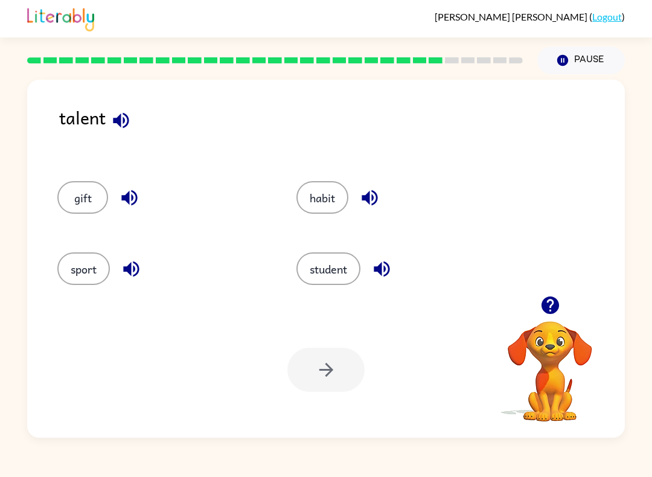
click at [100, 264] on button "sport" at bounding box center [83, 268] width 53 height 33
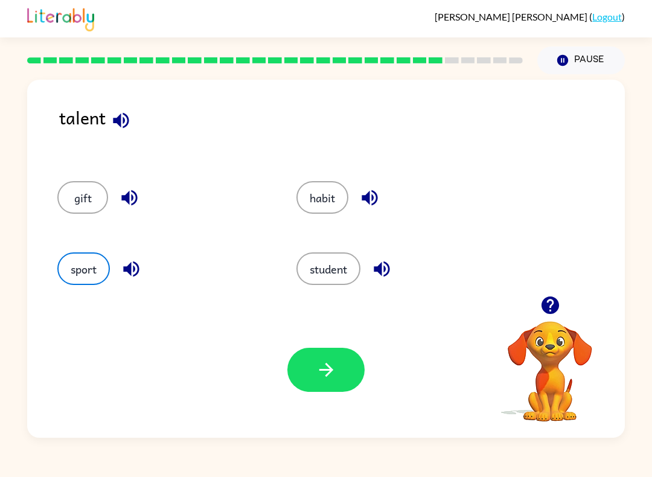
click at [361, 358] on button "button" at bounding box center [325, 370] width 77 height 44
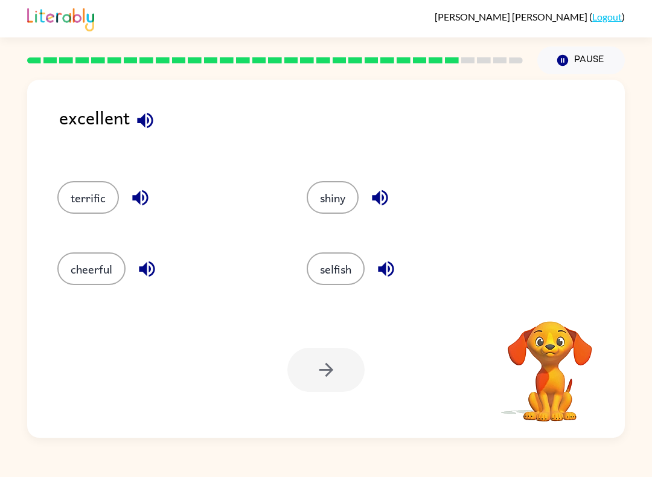
click at [80, 214] on button "terrific" at bounding box center [88, 197] width 62 height 33
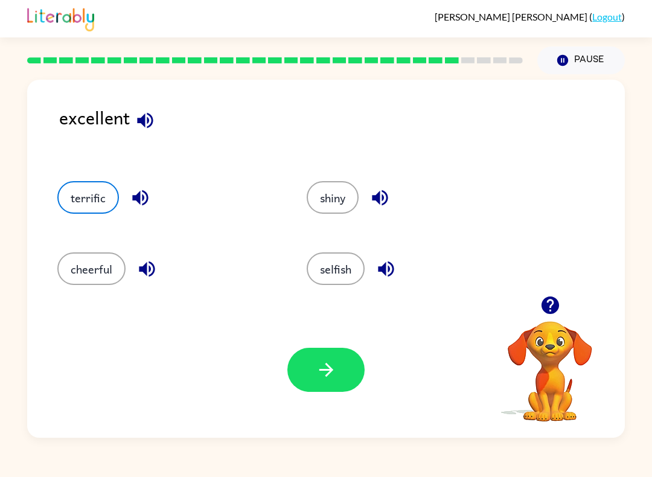
click at [344, 373] on button "button" at bounding box center [325, 370] width 77 height 44
click at [343, 373] on div at bounding box center [325, 370] width 77 height 44
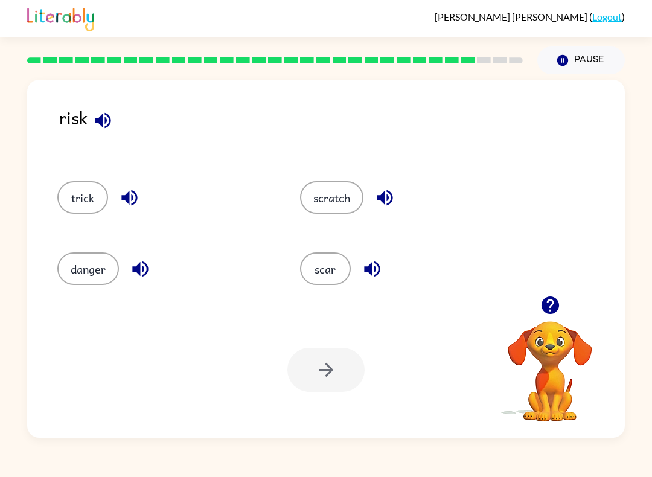
click at [109, 277] on button "danger" at bounding box center [88, 268] width 62 height 33
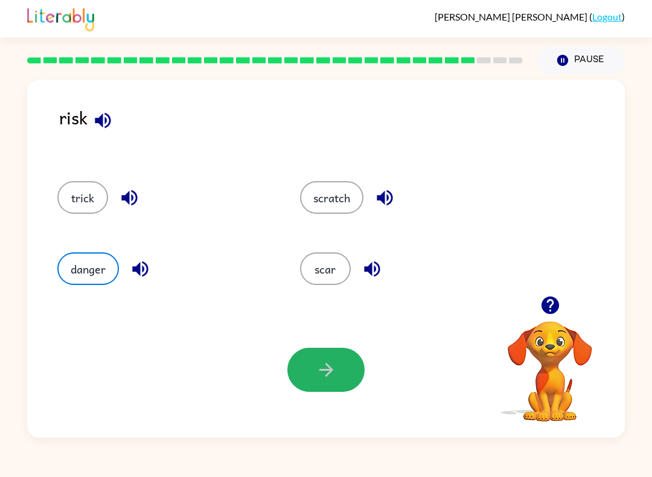
click at [321, 377] on icon "button" at bounding box center [326, 369] width 21 height 21
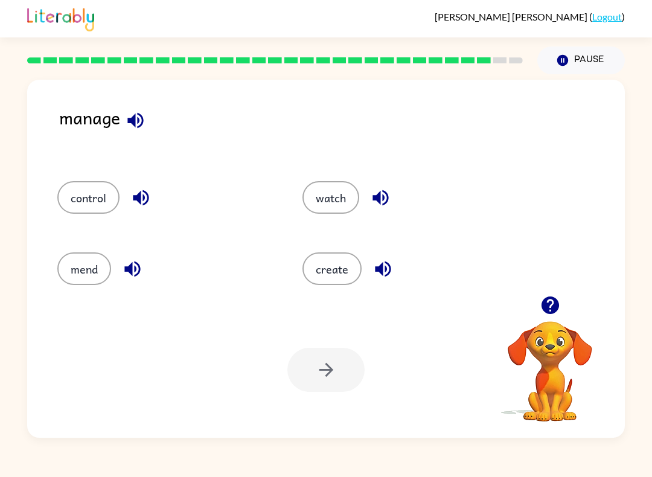
click at [93, 205] on button "control" at bounding box center [88, 197] width 62 height 33
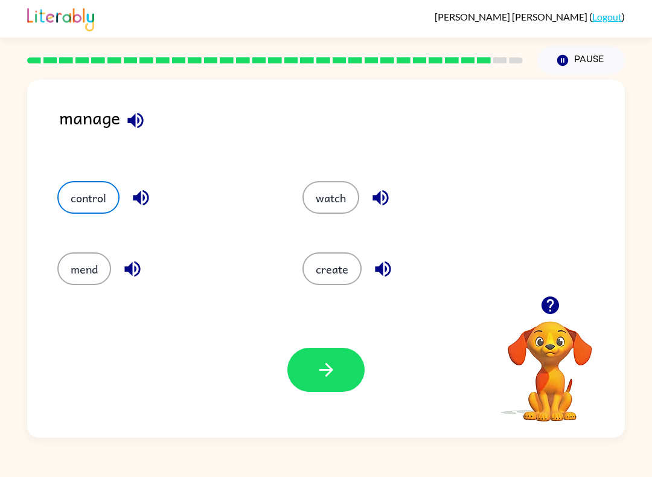
click at [333, 377] on icon "button" at bounding box center [326, 369] width 21 height 21
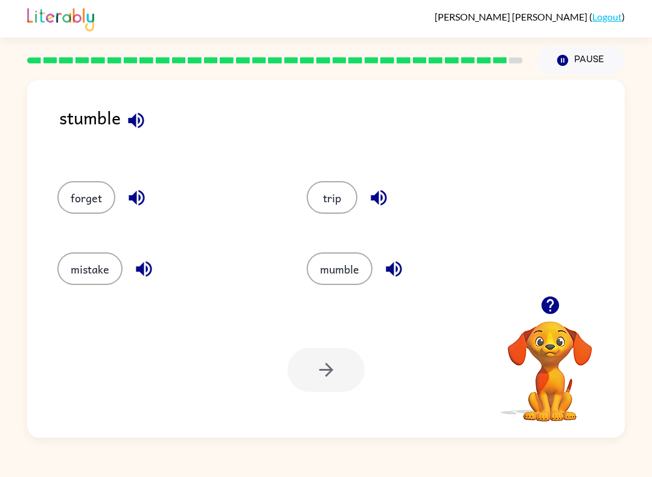
click at [352, 208] on button "trip" at bounding box center [332, 197] width 51 height 33
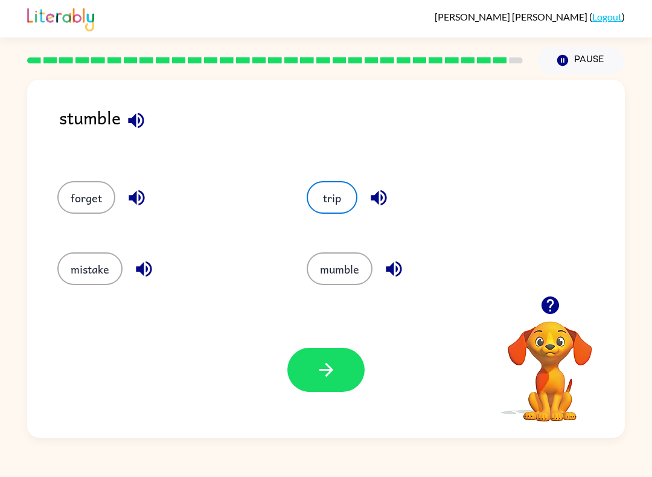
click at [330, 376] on icon "button" at bounding box center [326, 369] width 21 height 21
